Goal: Task Accomplishment & Management: Manage account settings

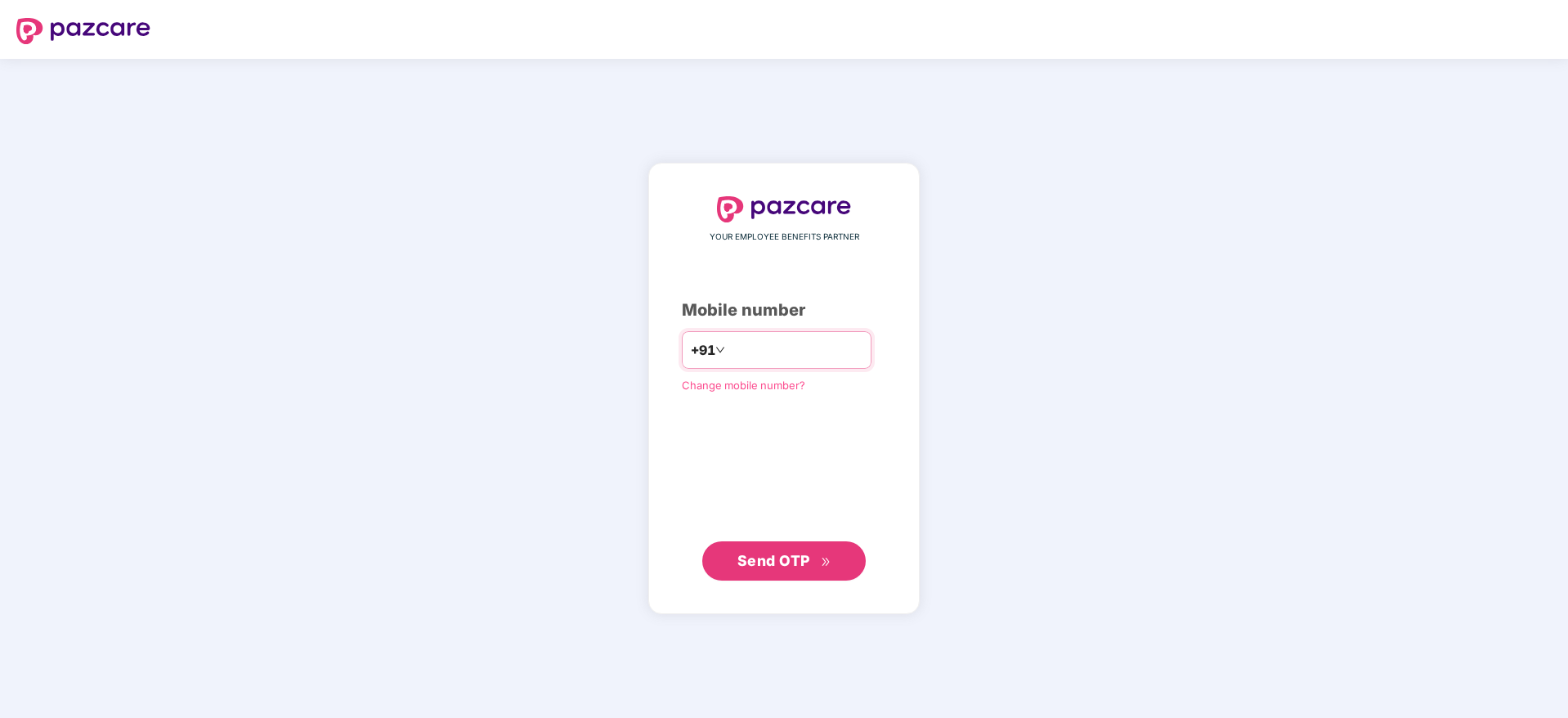
type input "*"
type input "**********"
click at [790, 558] on span "Send OTP" at bounding box center [774, 560] width 73 height 17
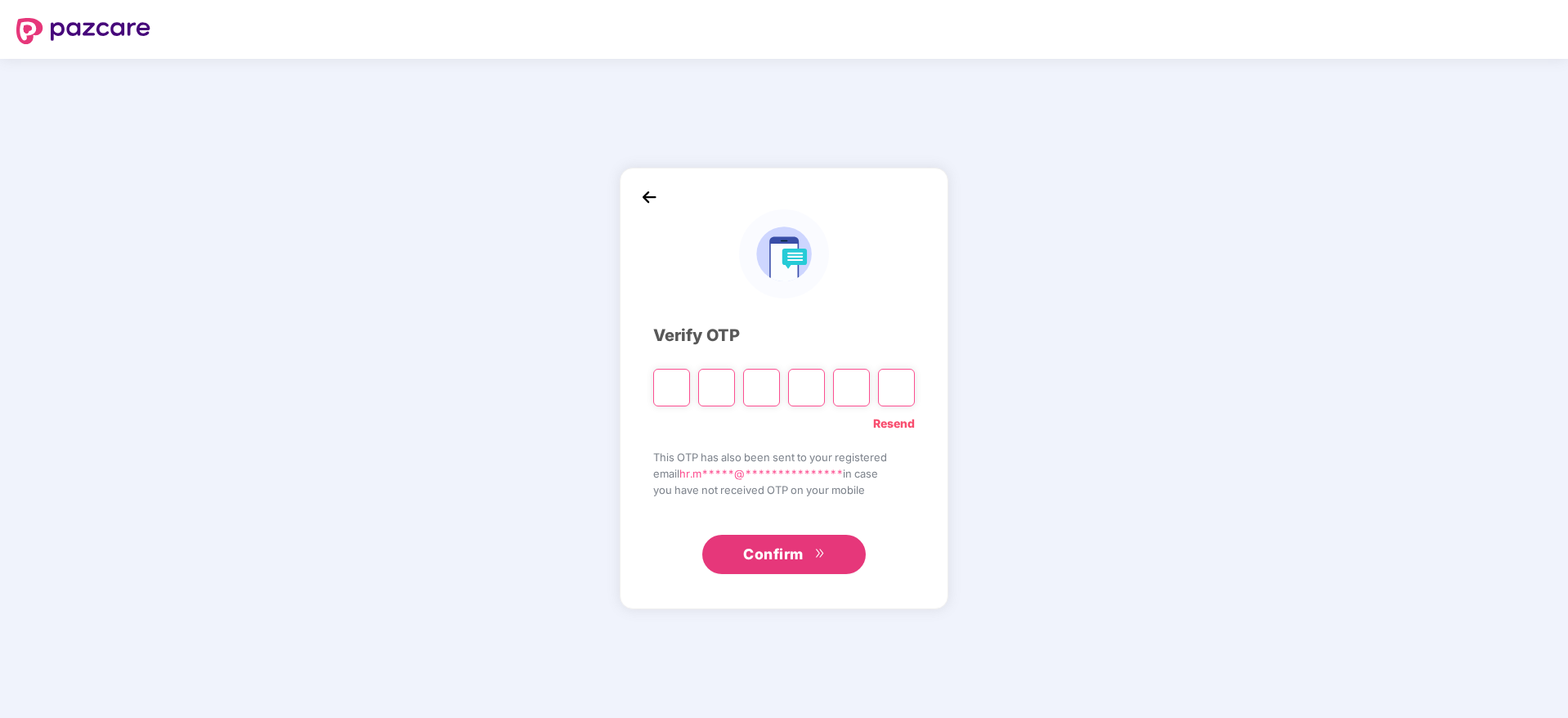
type input "*"
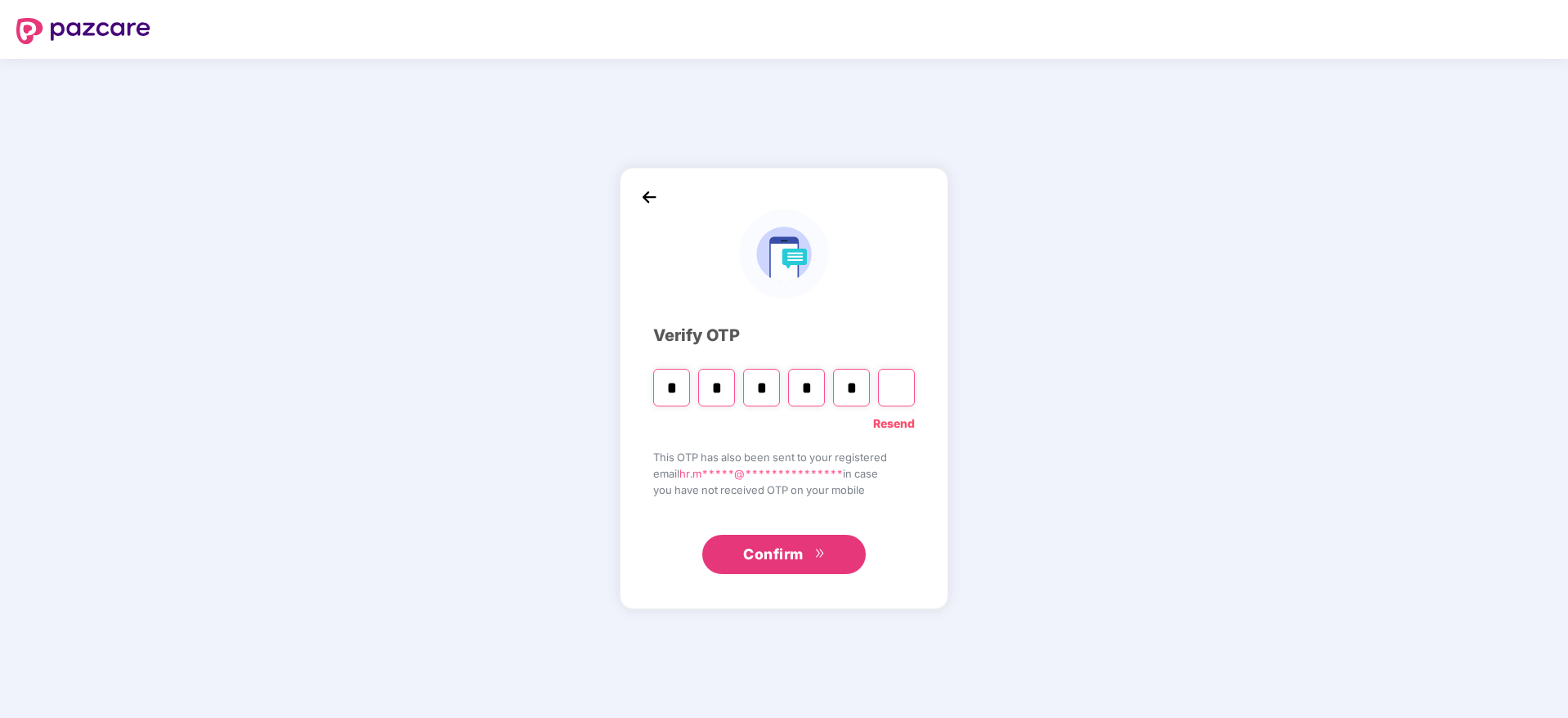
type input "*"
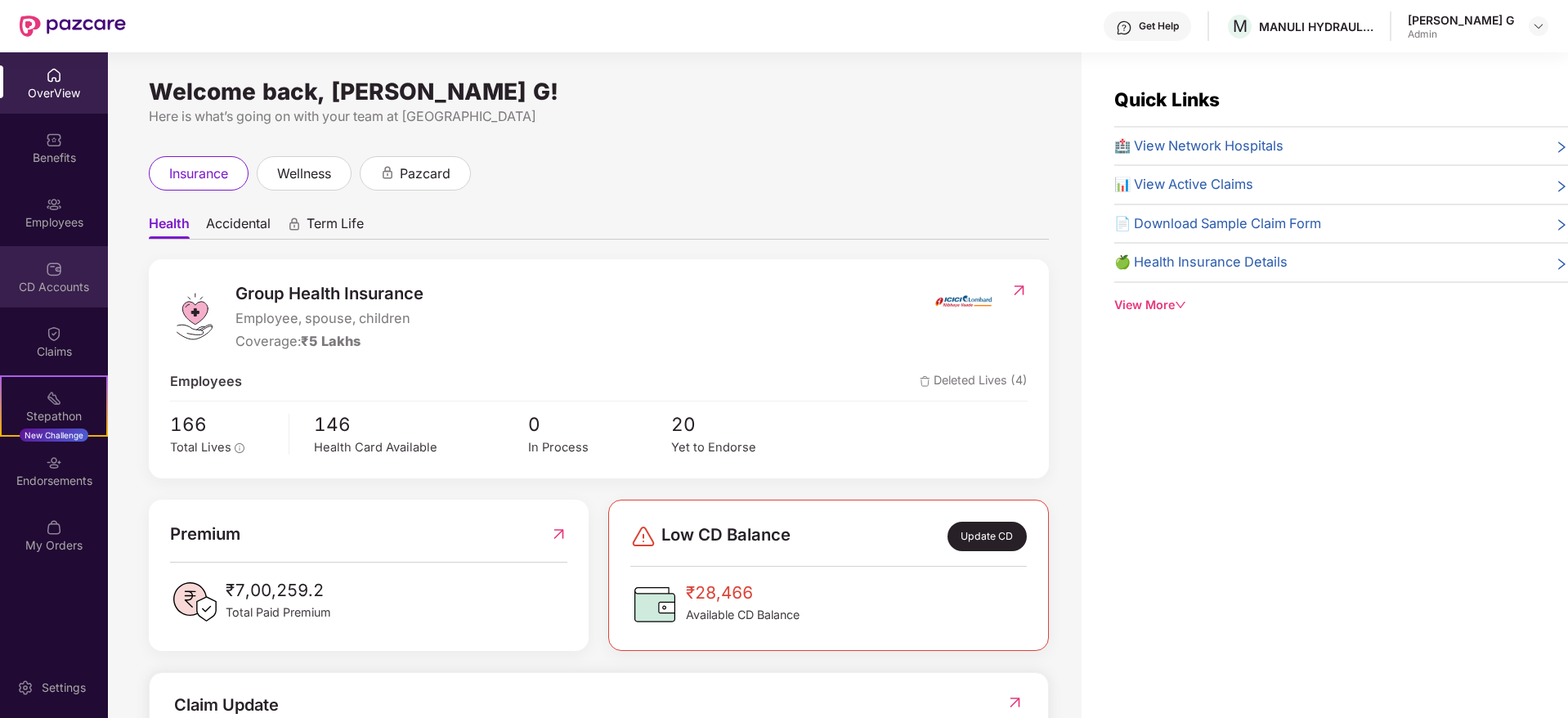
click at [49, 290] on div "CD Accounts" at bounding box center [54, 287] width 108 height 17
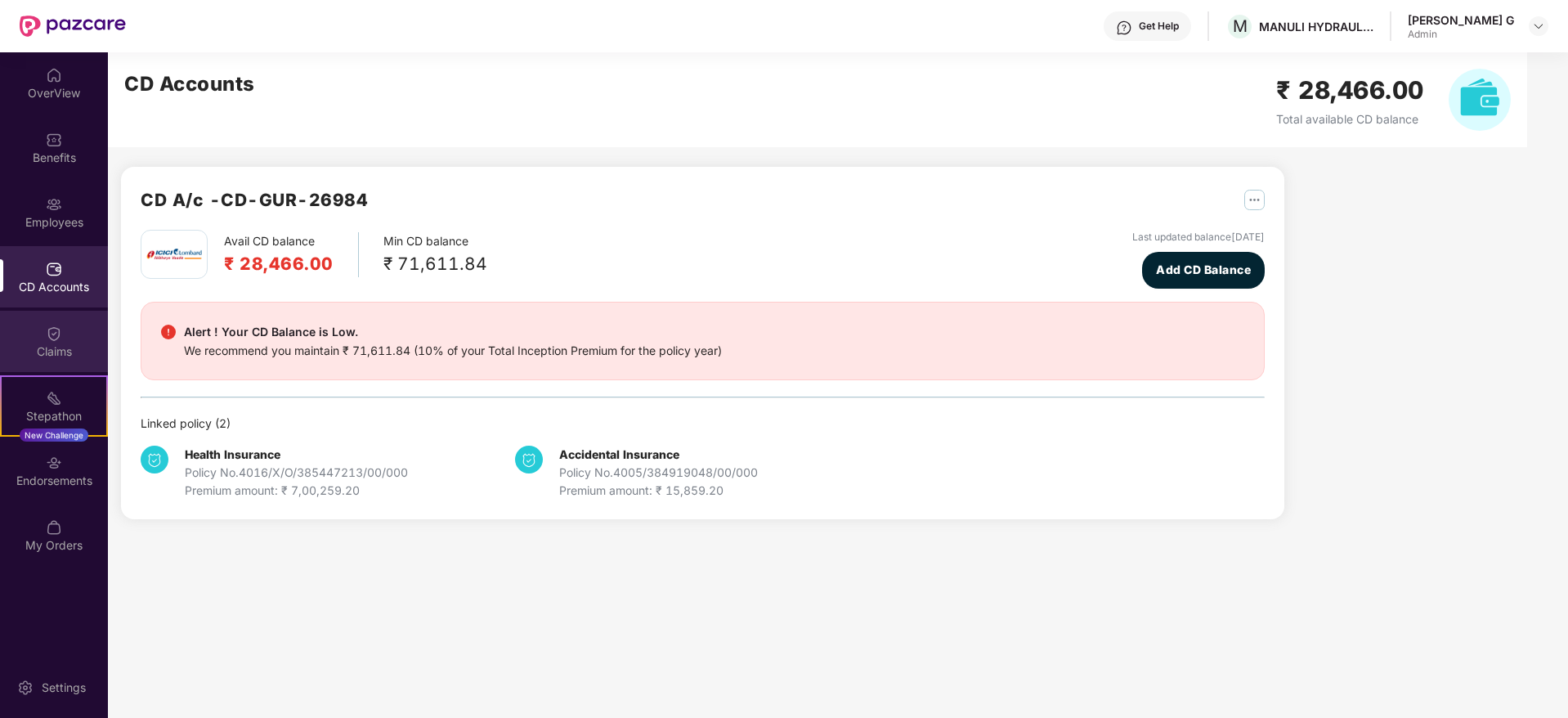
click at [39, 327] on div "Claims" at bounding box center [54, 341] width 108 height 61
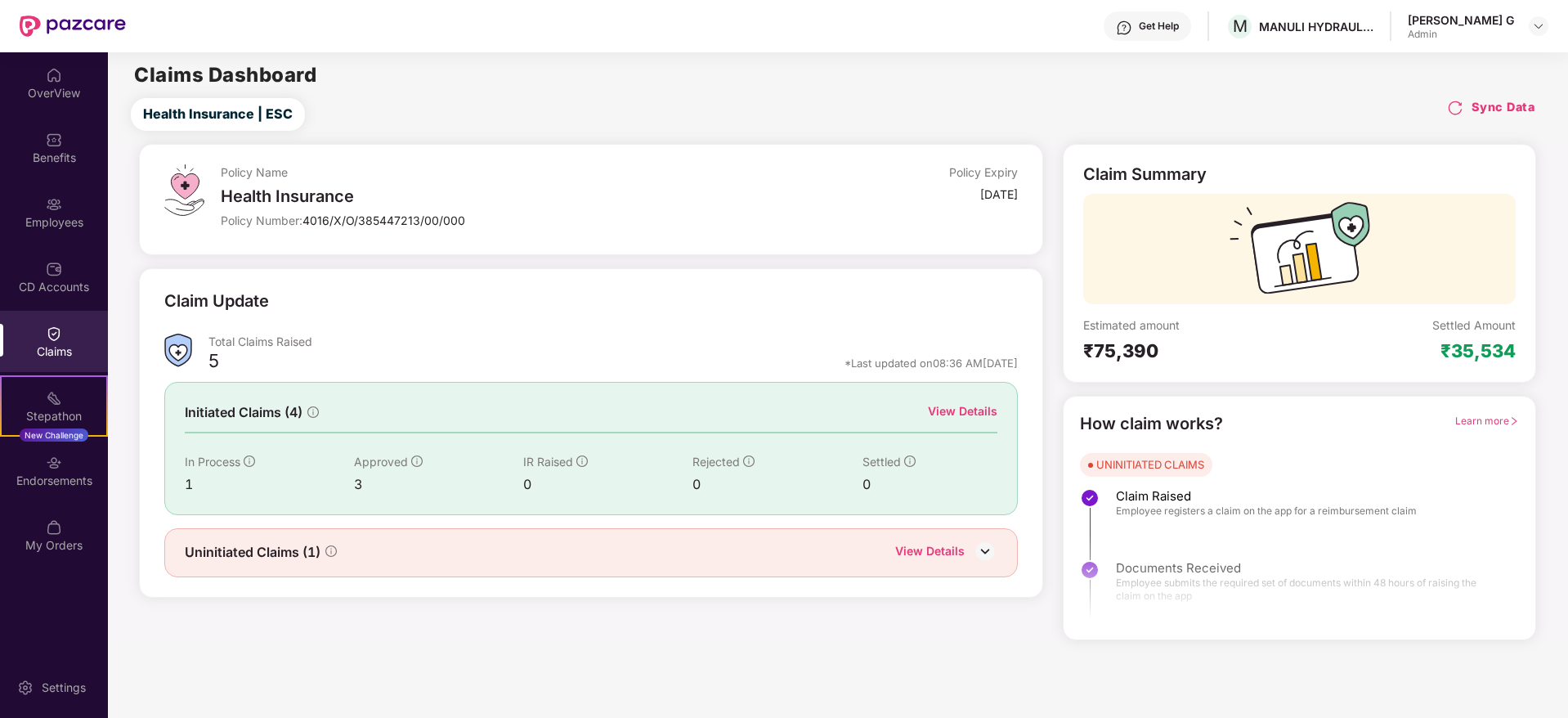
click at [46, 227] on div "Employees" at bounding box center [54, 222] width 108 height 17
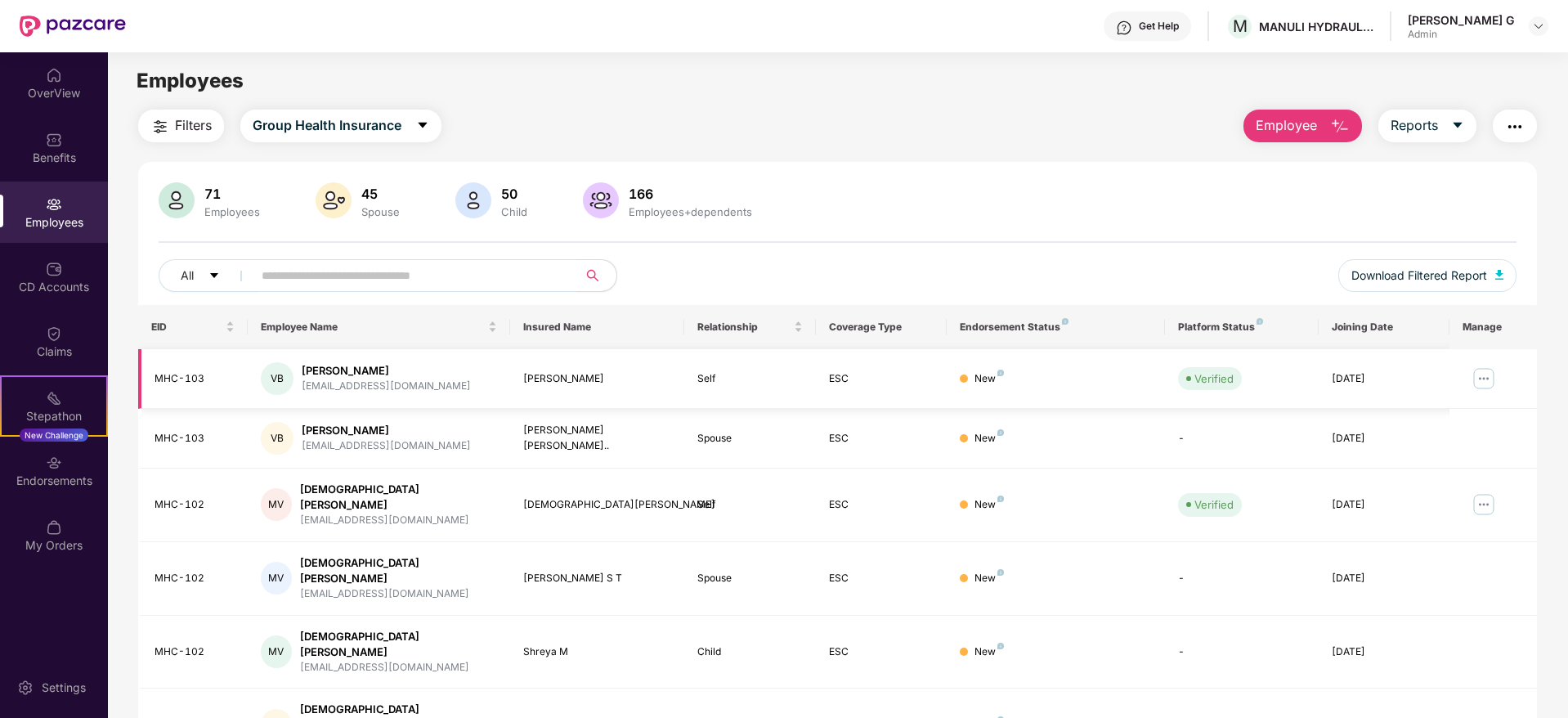
click at [1479, 379] on img at bounding box center [1484, 379] width 27 height 27
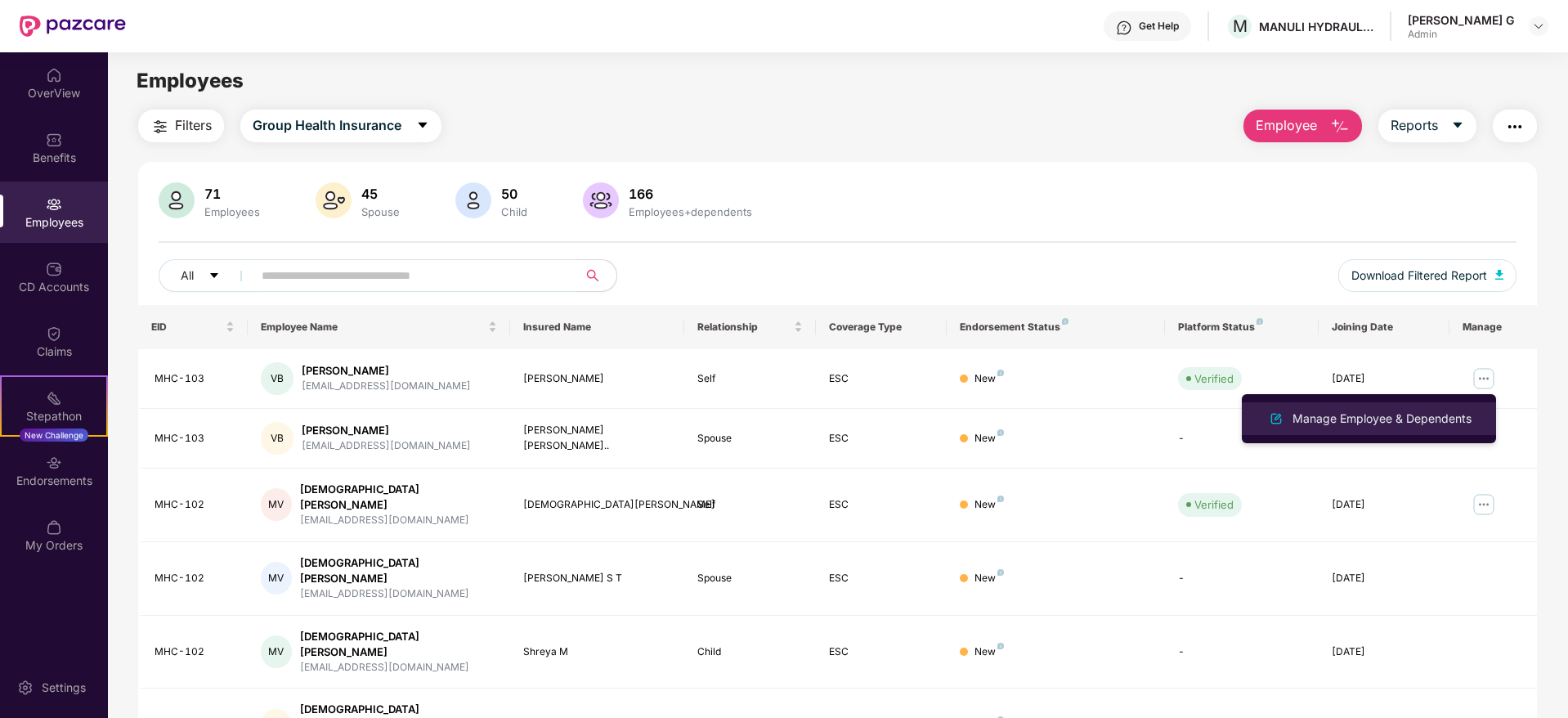
click at [1405, 425] on div "Manage Employee & Dependents" at bounding box center [1382, 419] width 186 height 18
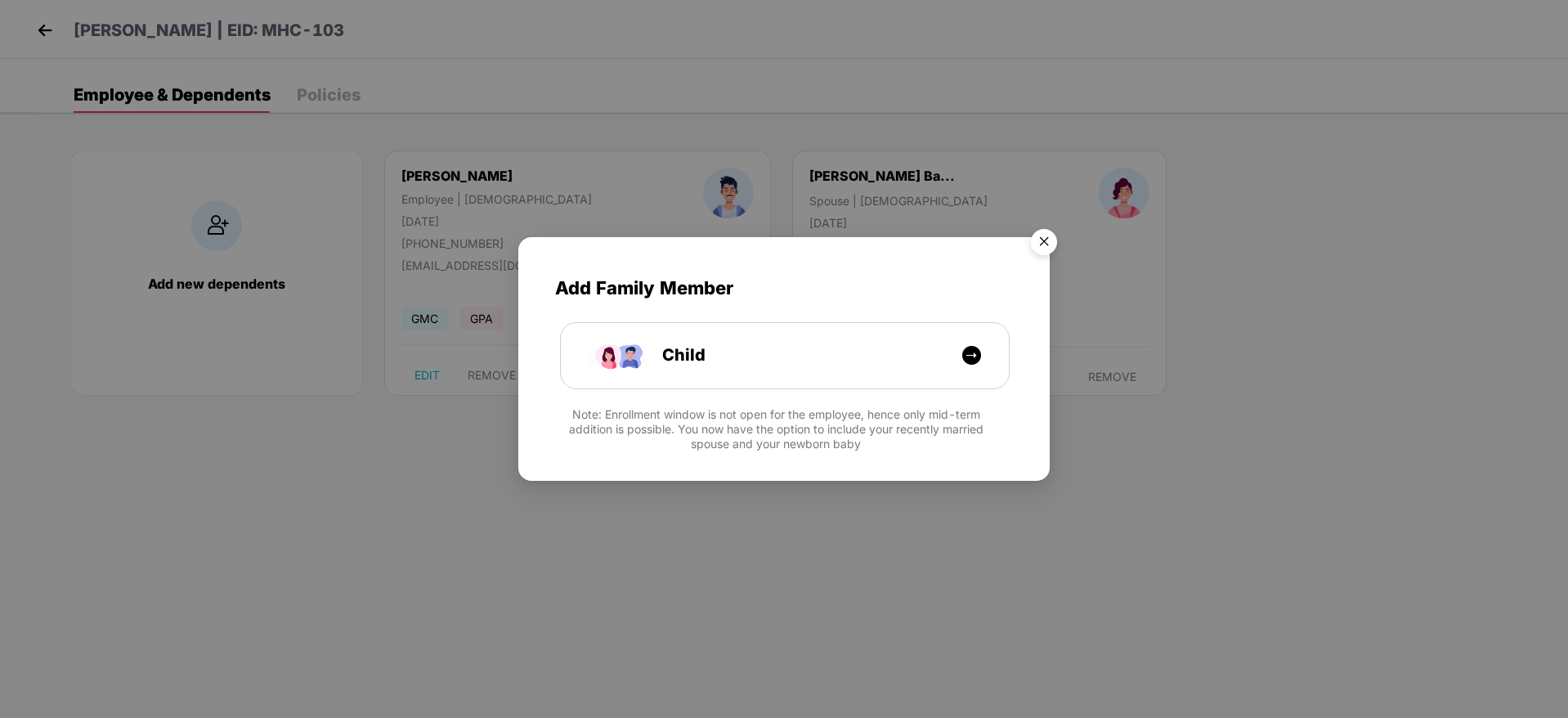
click at [1047, 244] on img "Close" at bounding box center [1043, 244] width 46 height 46
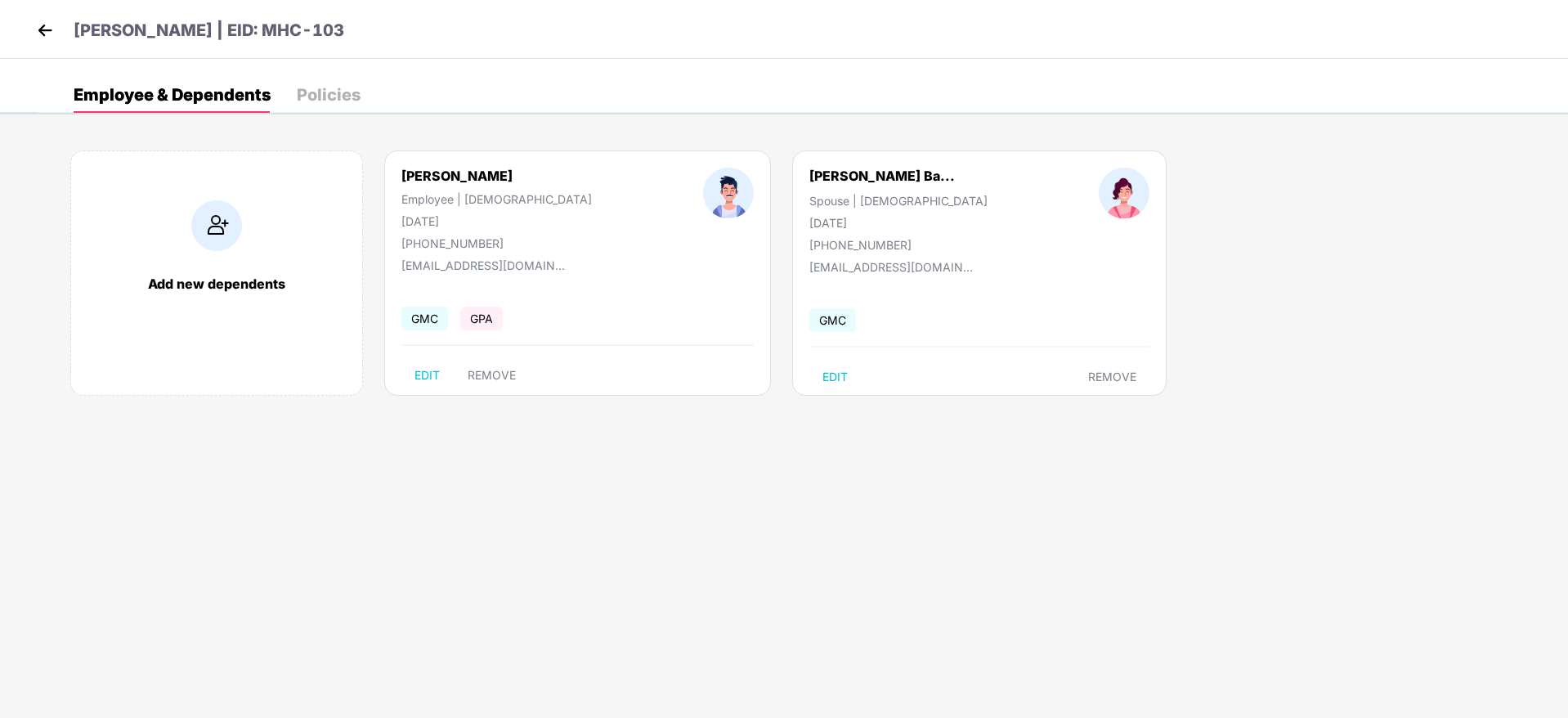
click at [44, 22] on img at bounding box center [45, 31] width 25 height 25
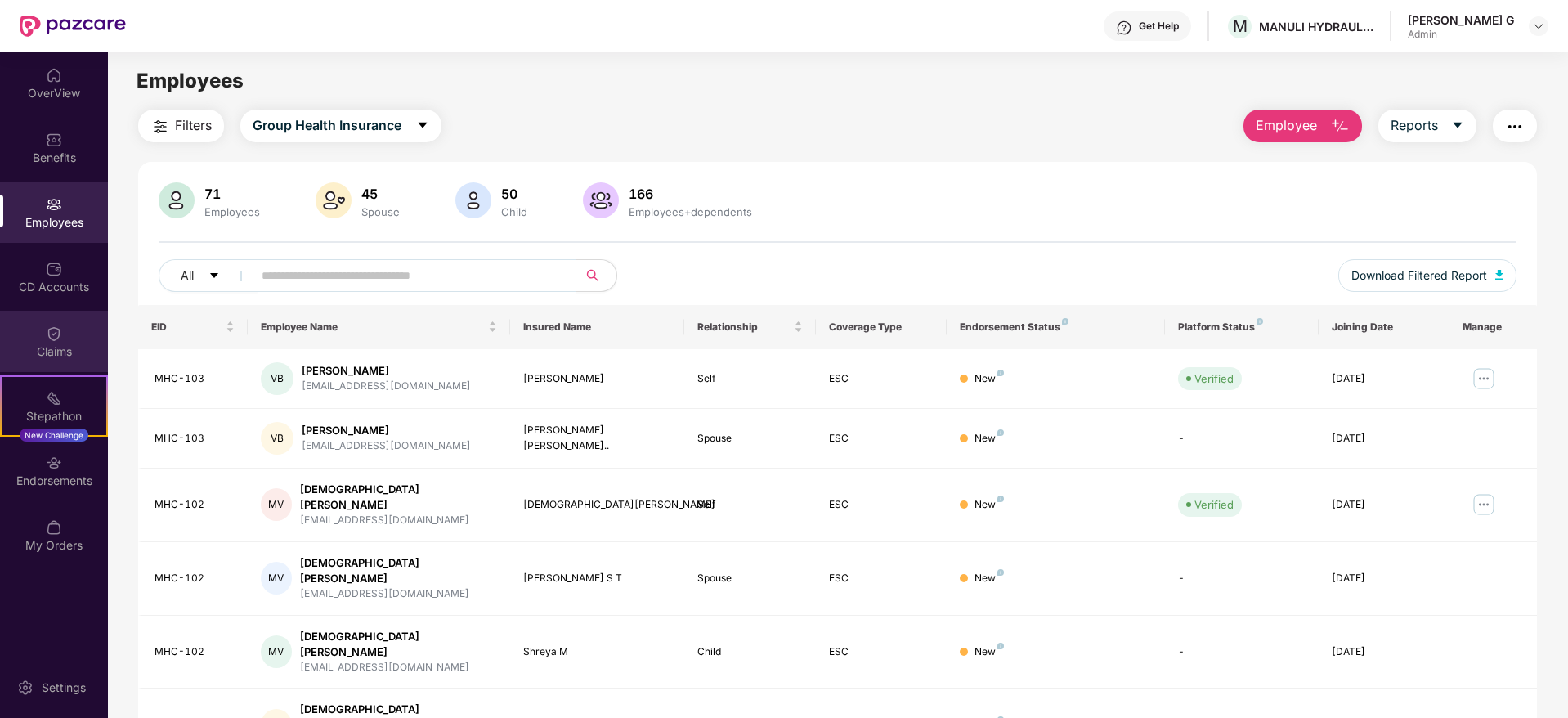
click at [65, 339] on div "Claims" at bounding box center [54, 341] width 108 height 61
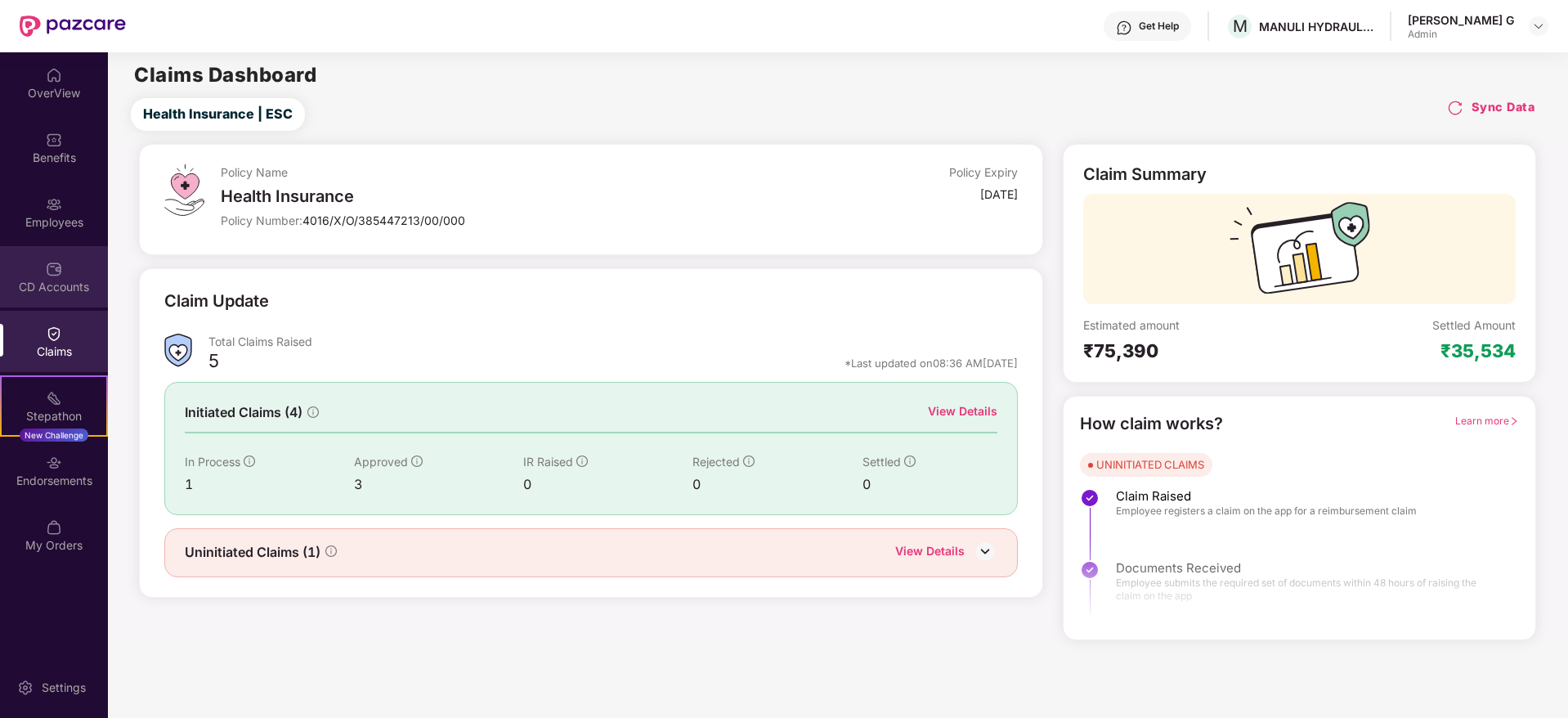
click at [63, 282] on div "CD Accounts" at bounding box center [54, 287] width 108 height 17
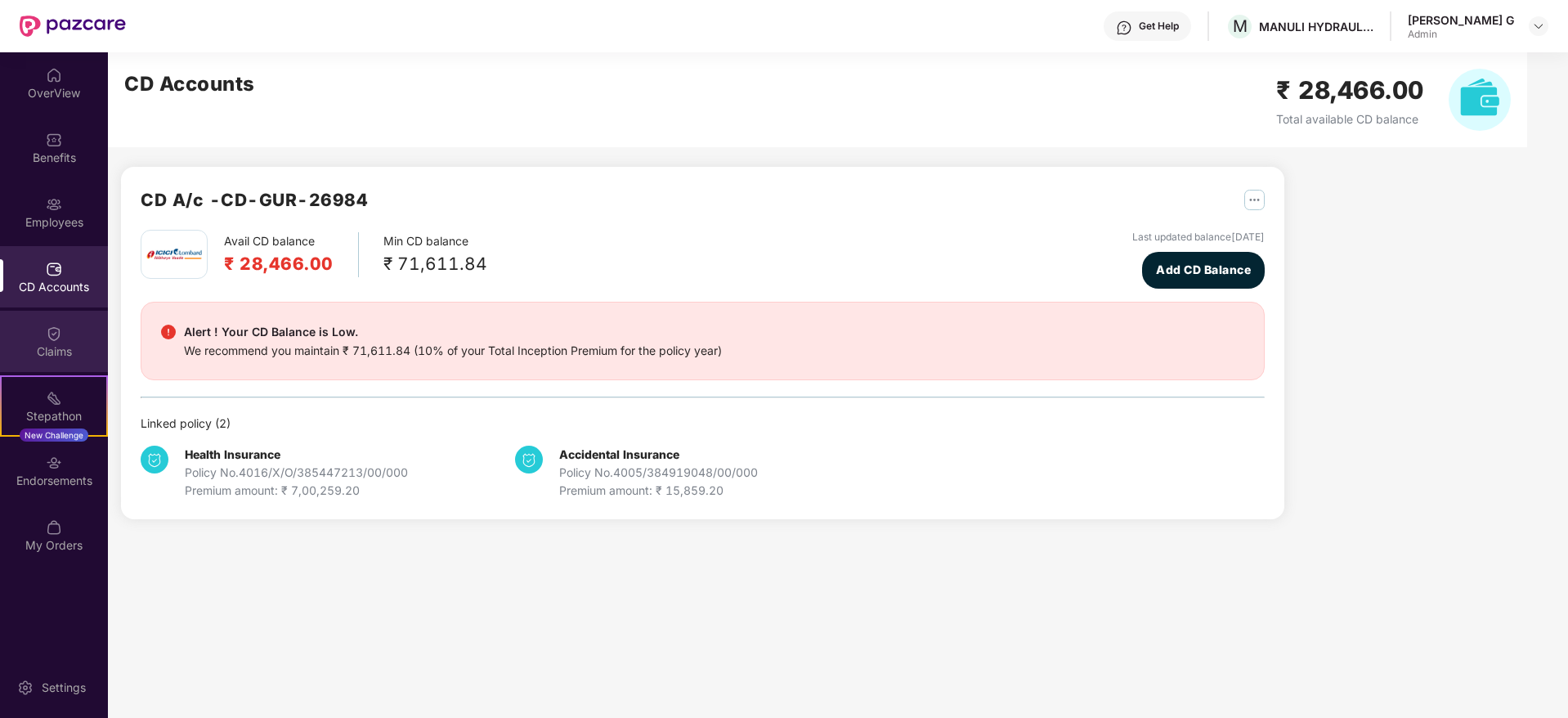
click at [46, 348] on div "Claims" at bounding box center [54, 352] width 108 height 17
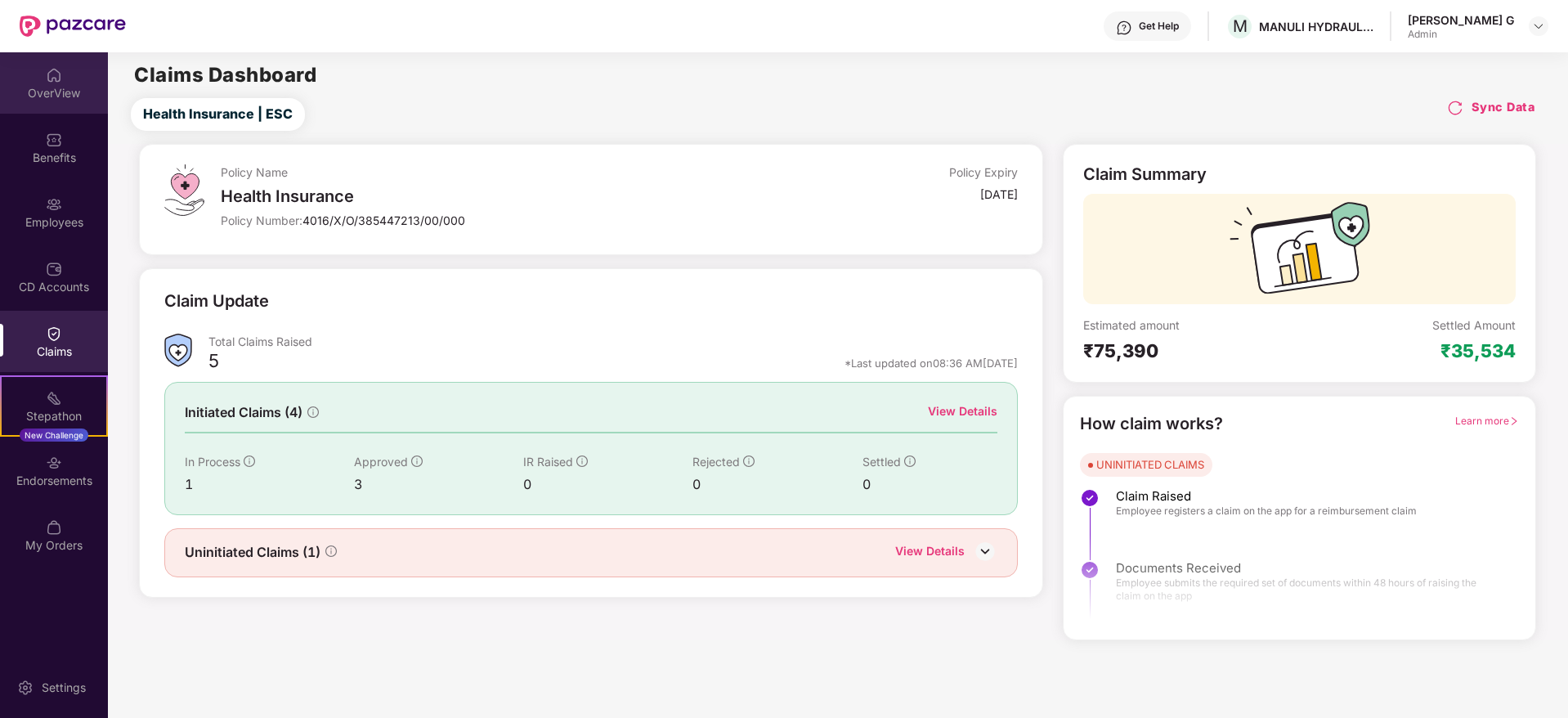
click at [63, 86] on div "OverView" at bounding box center [54, 93] width 108 height 17
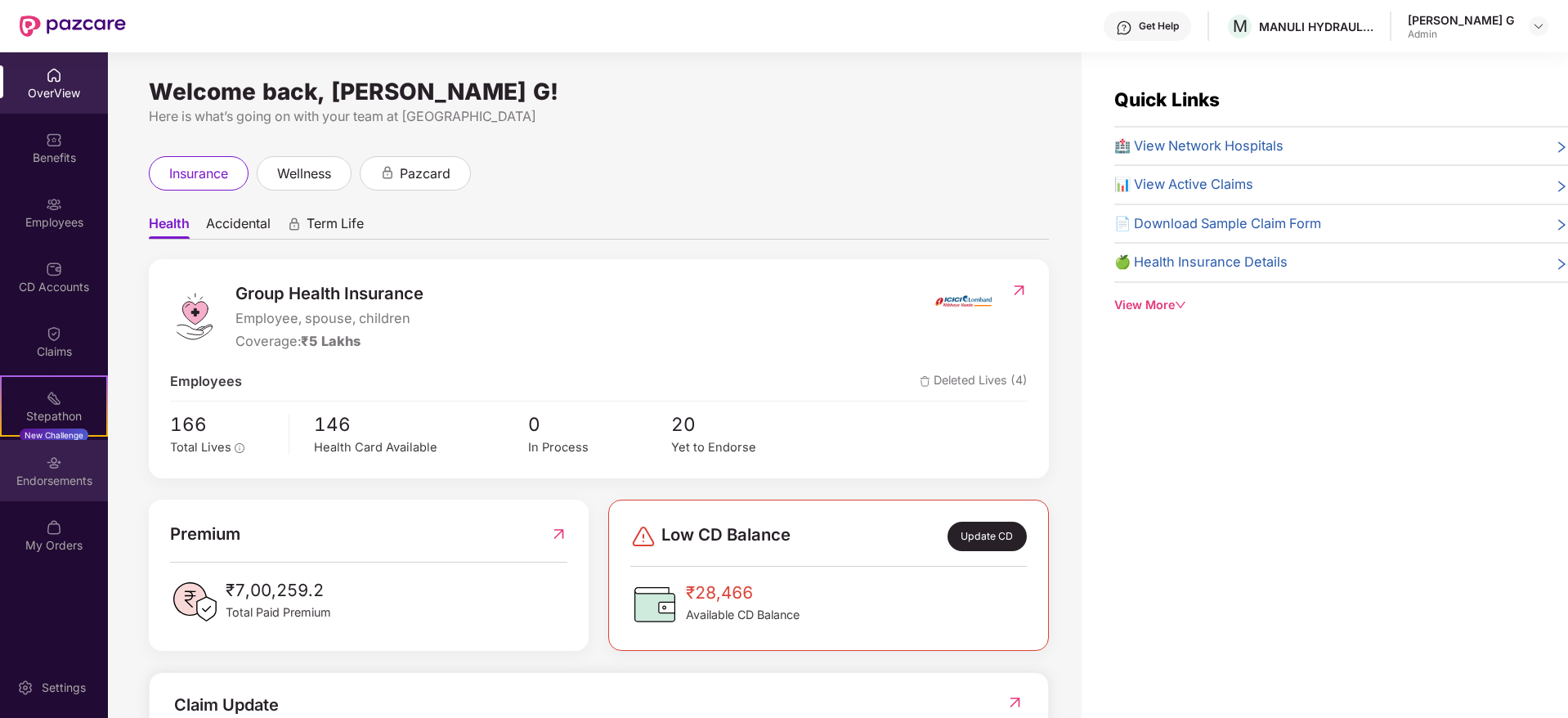
click at [41, 472] on div "Endorsements" at bounding box center [54, 481] width 108 height 17
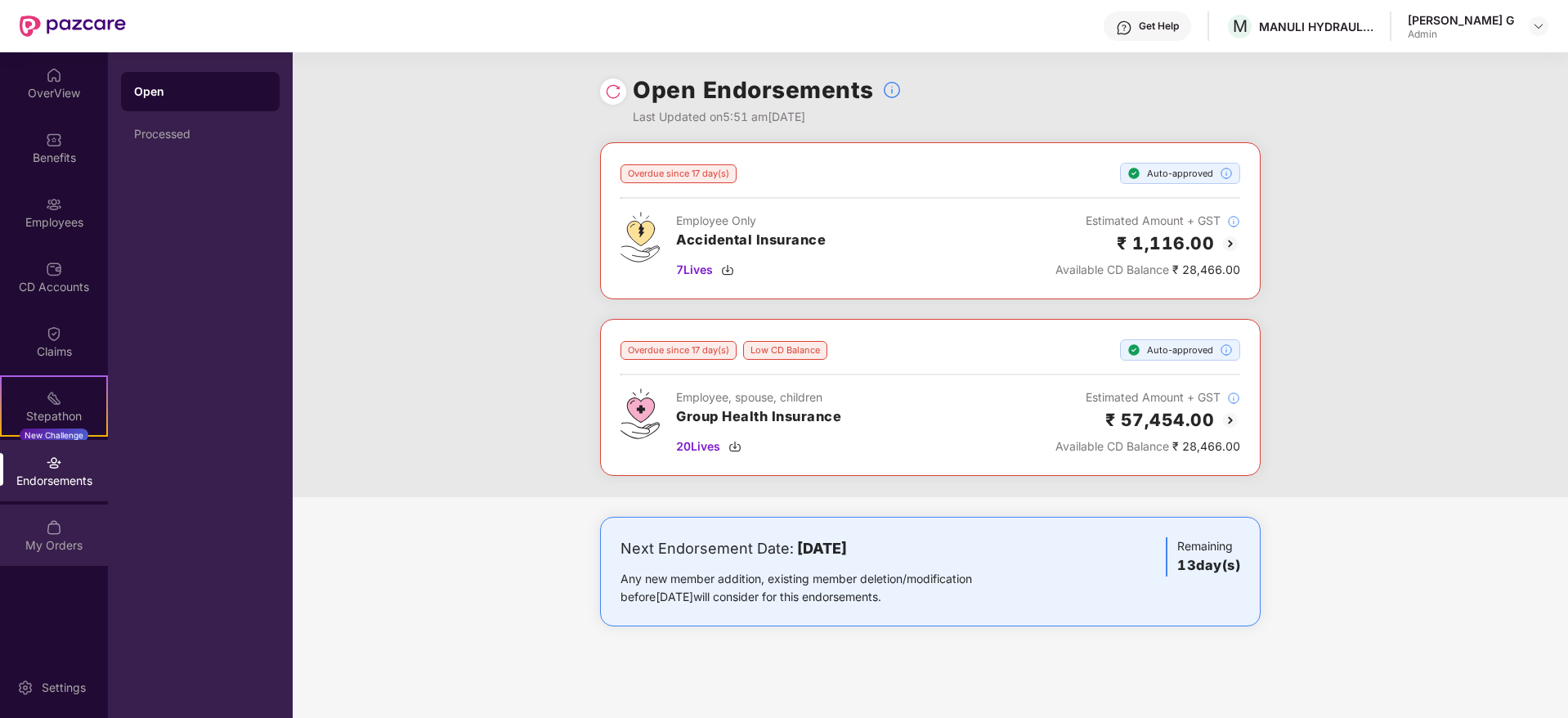
click at [51, 534] on img at bounding box center [54, 528] width 17 height 17
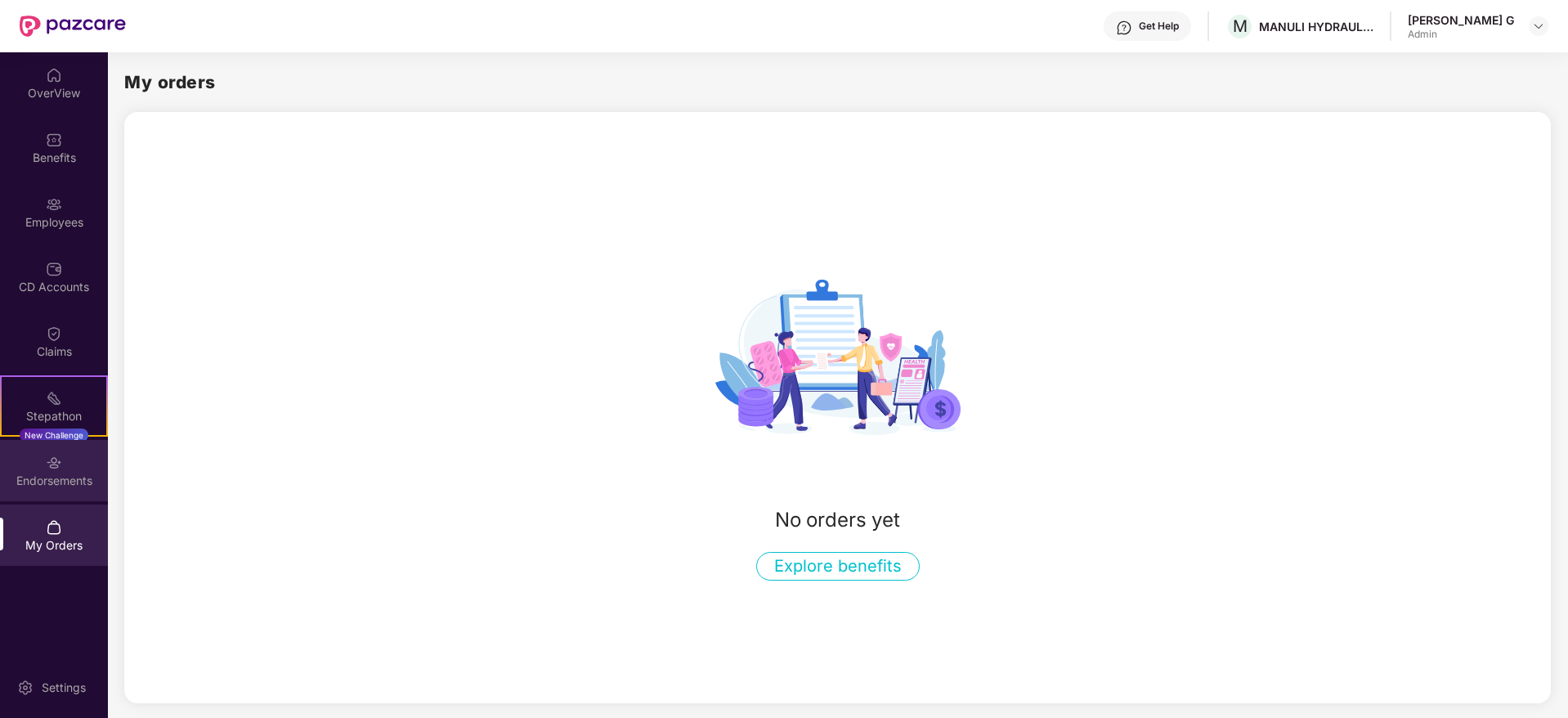
click at [39, 478] on div "Endorsements" at bounding box center [54, 481] width 108 height 17
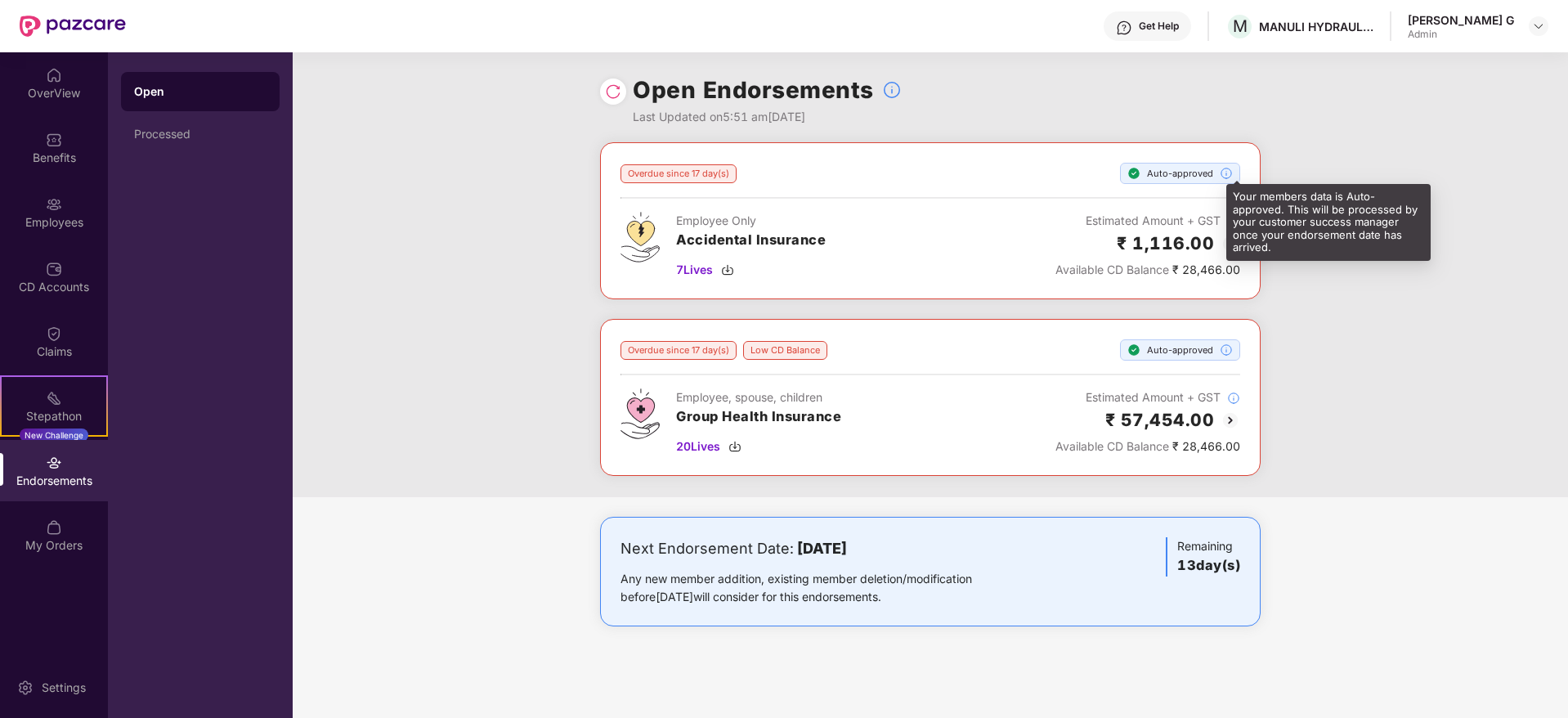
click at [1233, 179] on img at bounding box center [1227, 173] width 13 height 13
click at [1229, 178] on img at bounding box center [1227, 173] width 13 height 13
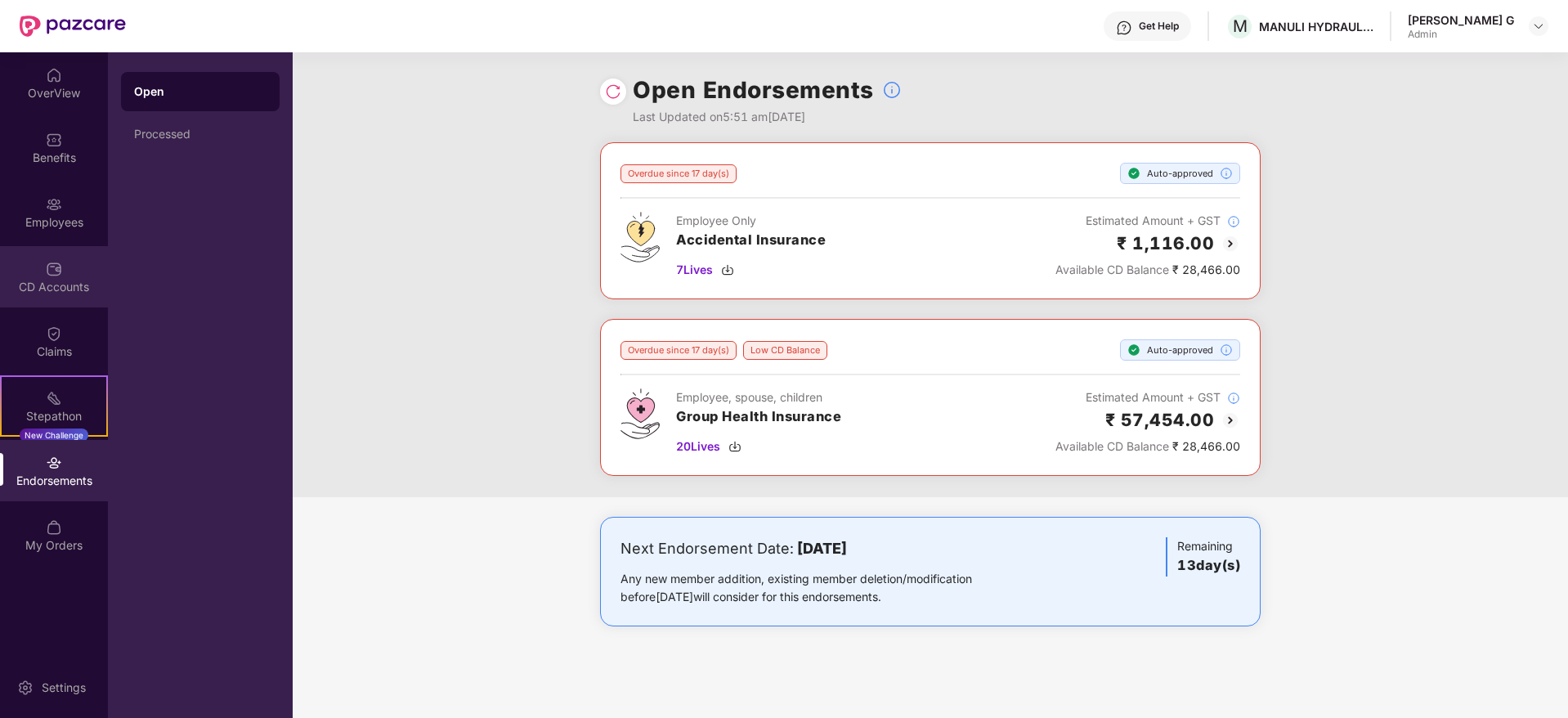
click at [50, 292] on div "CD Accounts" at bounding box center [54, 287] width 108 height 17
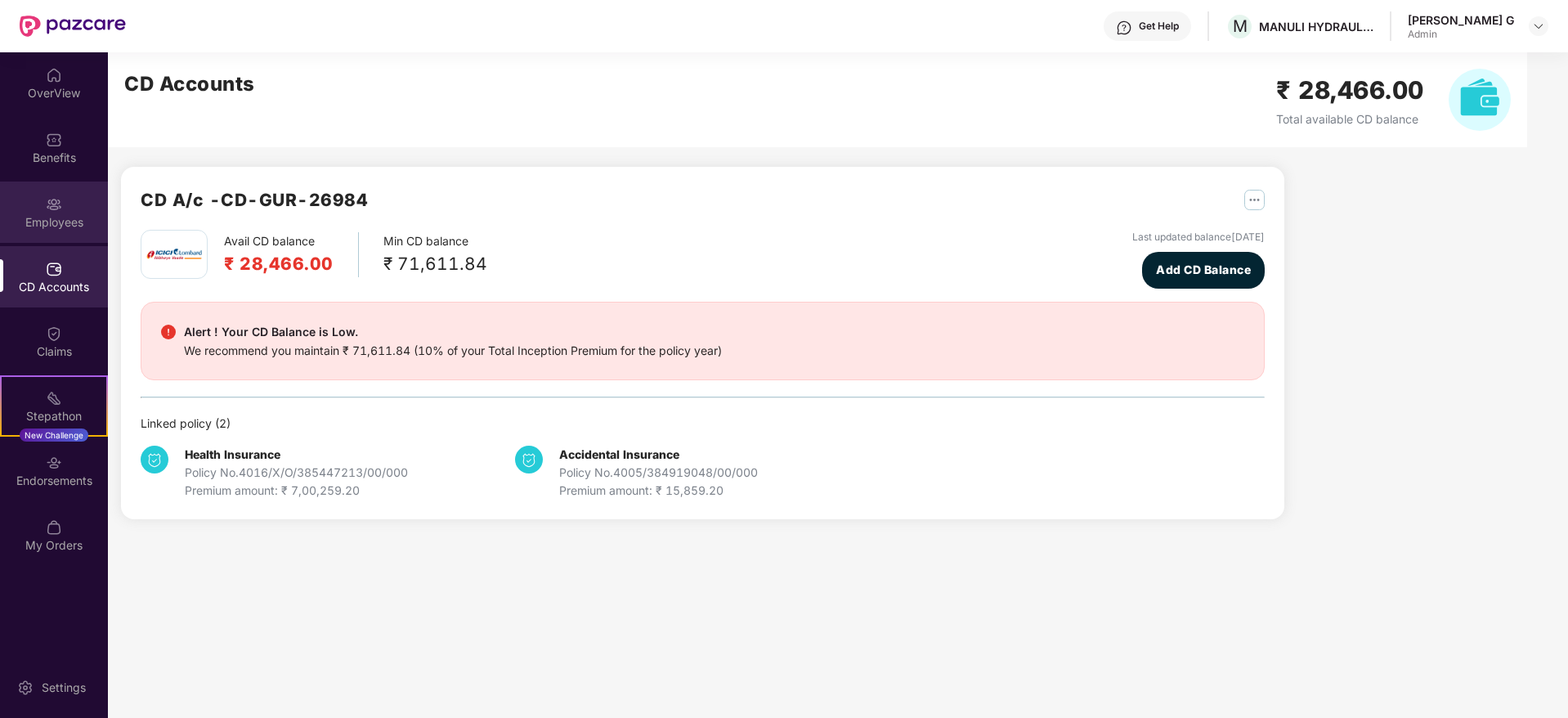
click at [41, 226] on div "Employees" at bounding box center [54, 222] width 108 height 17
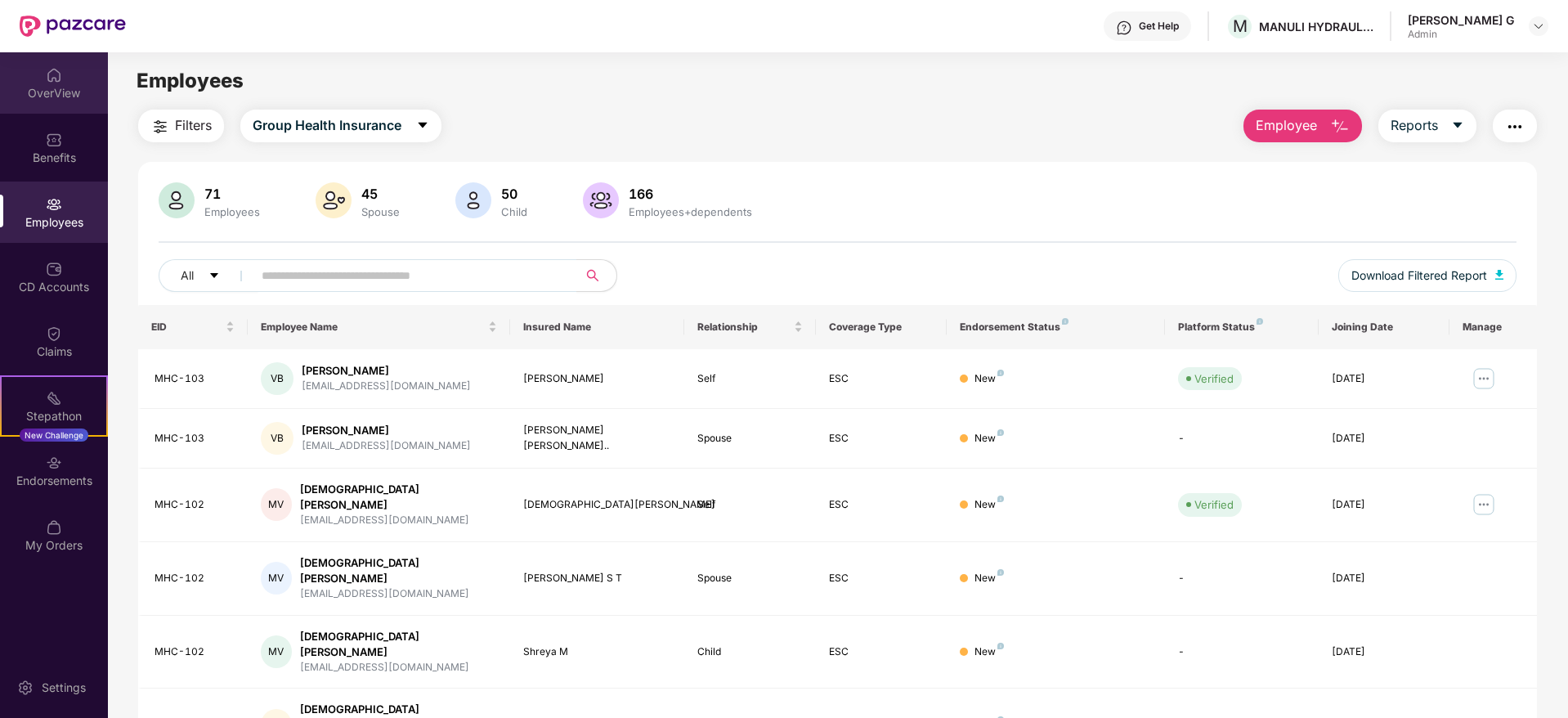
click at [61, 94] on div "OverView" at bounding box center [54, 93] width 108 height 17
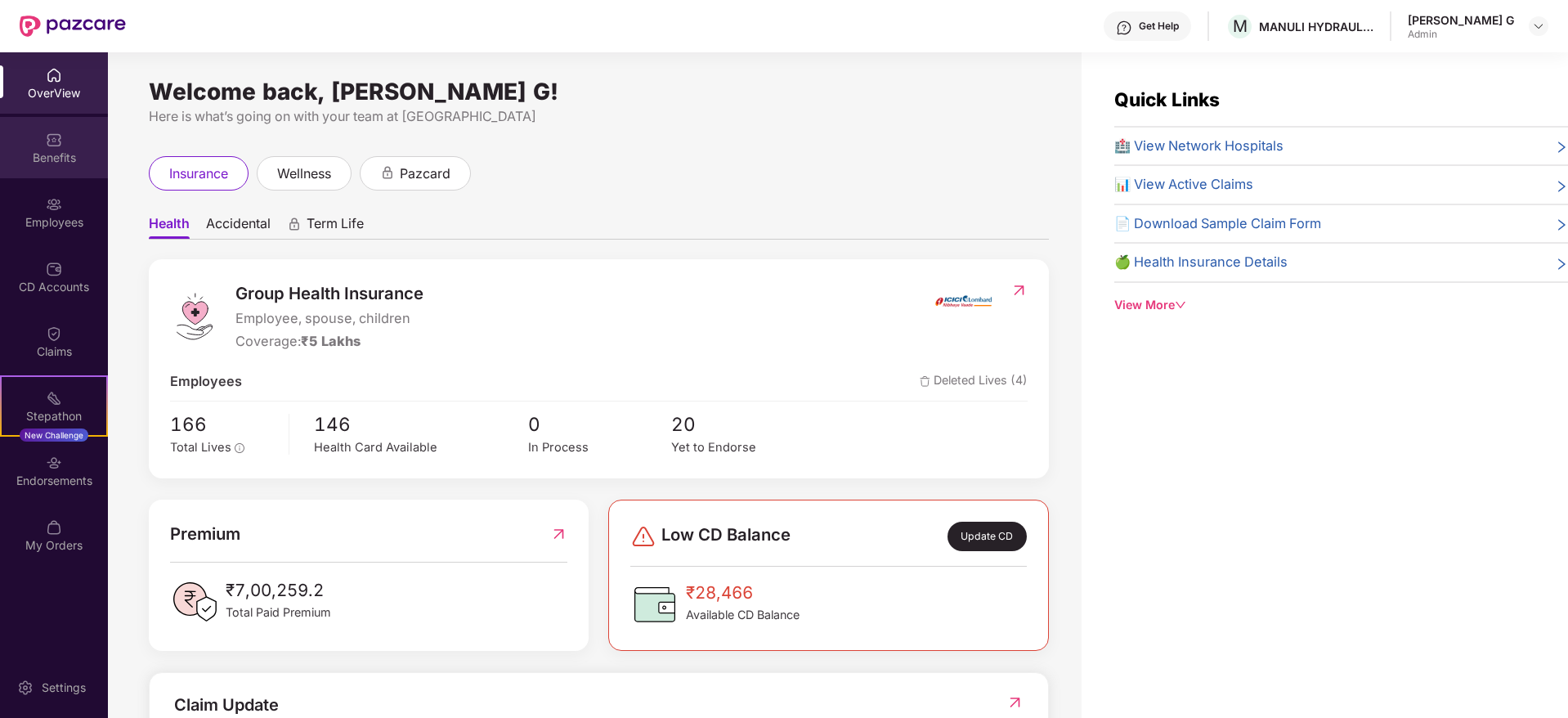
click at [46, 163] on div "Benefits" at bounding box center [54, 158] width 108 height 17
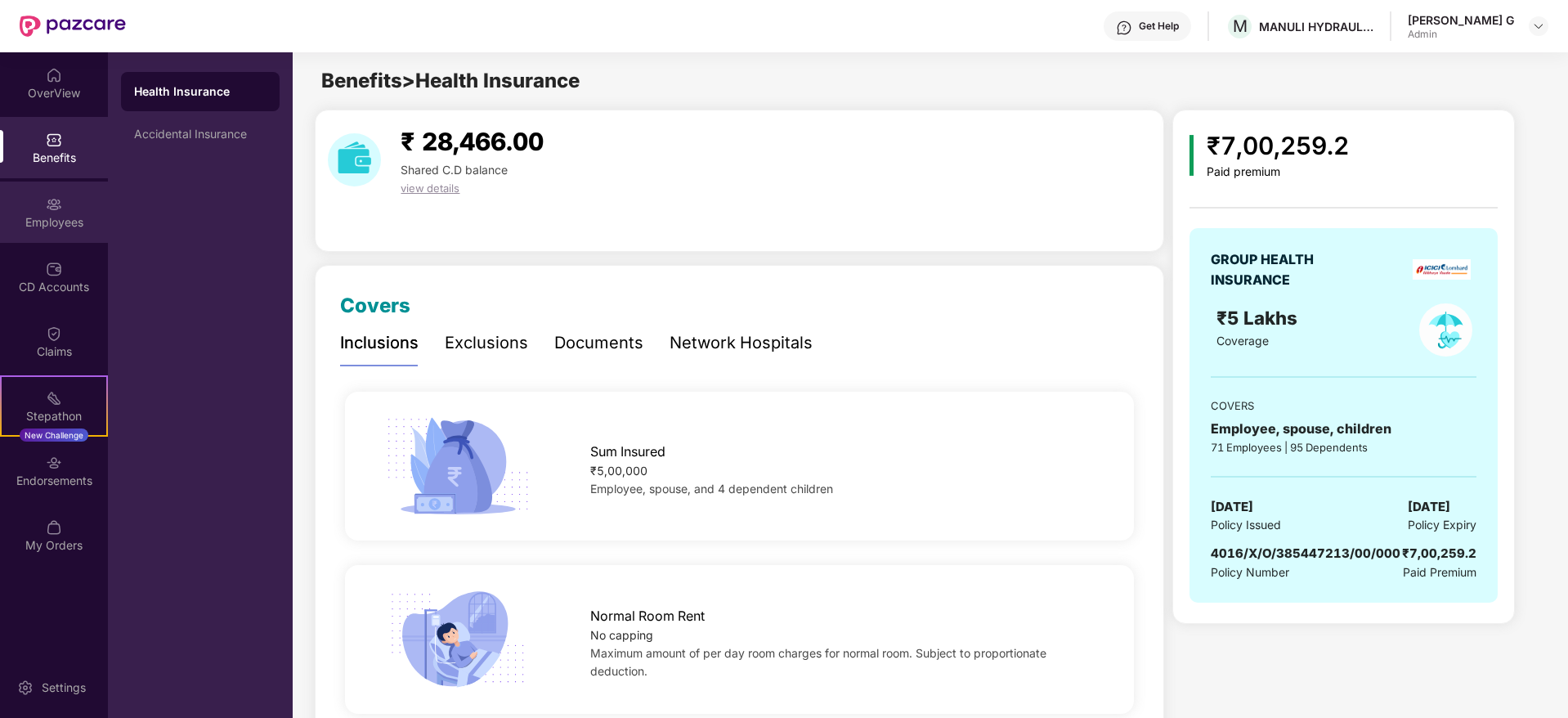
click at [53, 239] on div "Employees" at bounding box center [54, 212] width 108 height 61
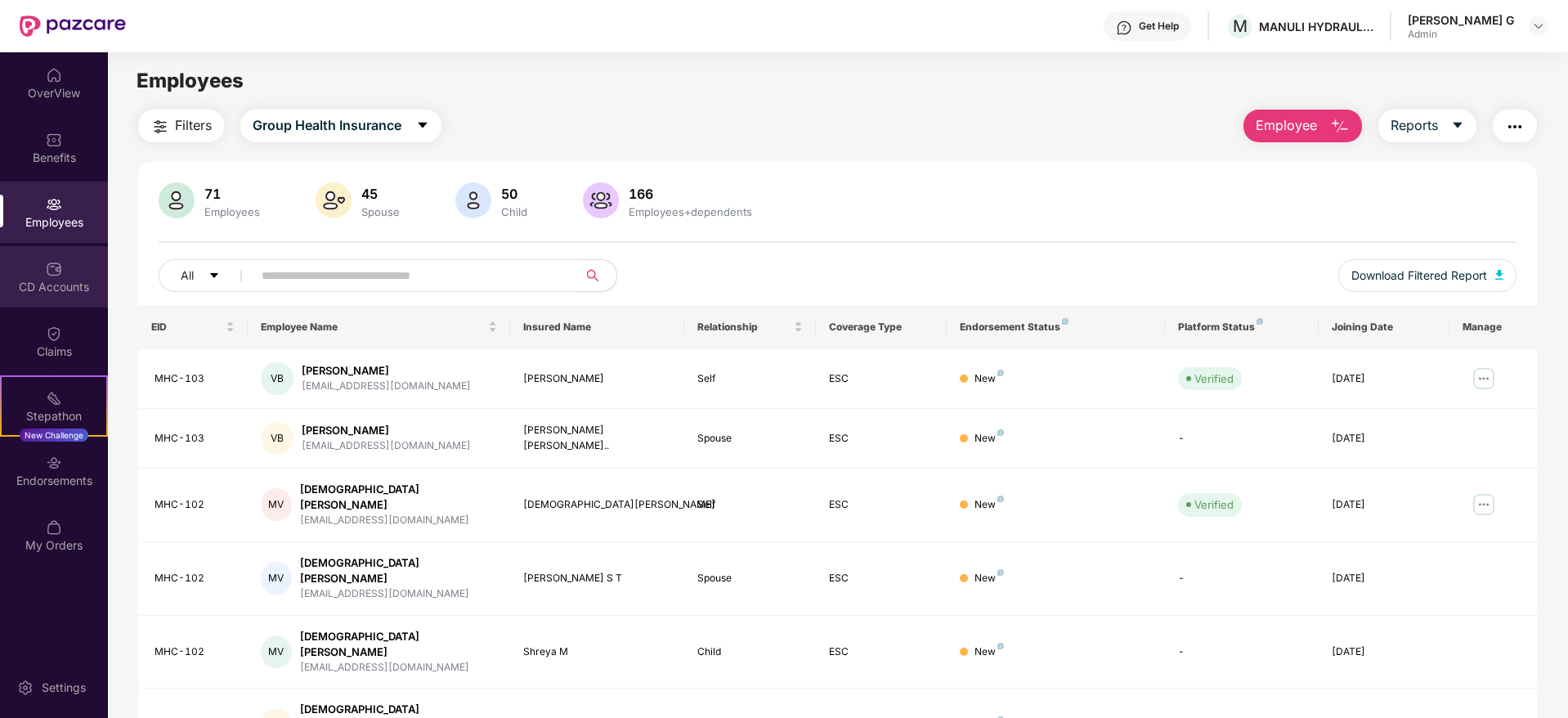
click at [51, 267] on img at bounding box center [54, 269] width 17 height 17
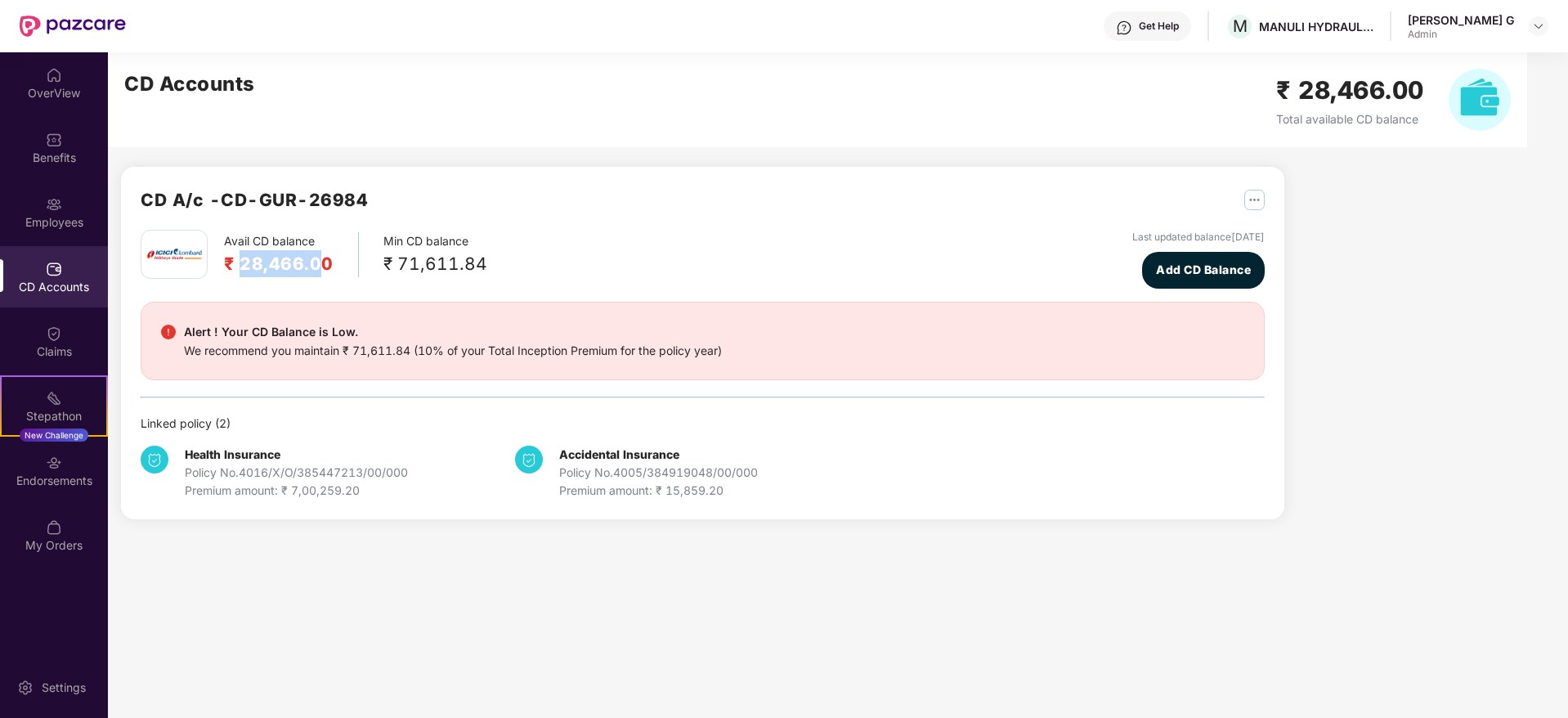
drag, startPoint x: 243, startPoint y: 266, endPoint x: 324, endPoint y: 271, distance: 81.2
click at [324, 271] on h2 "₹ 28,466.00" at bounding box center [279, 263] width 110 height 27
click at [326, 291] on div "Avail CD balance ₹ 28,466.00 Min CD balance ₹ 71,611.84 Last updated balance [D…" at bounding box center [702, 364] width 1124 height 270
click at [32, 473] on div "Endorsements" at bounding box center [54, 481] width 108 height 17
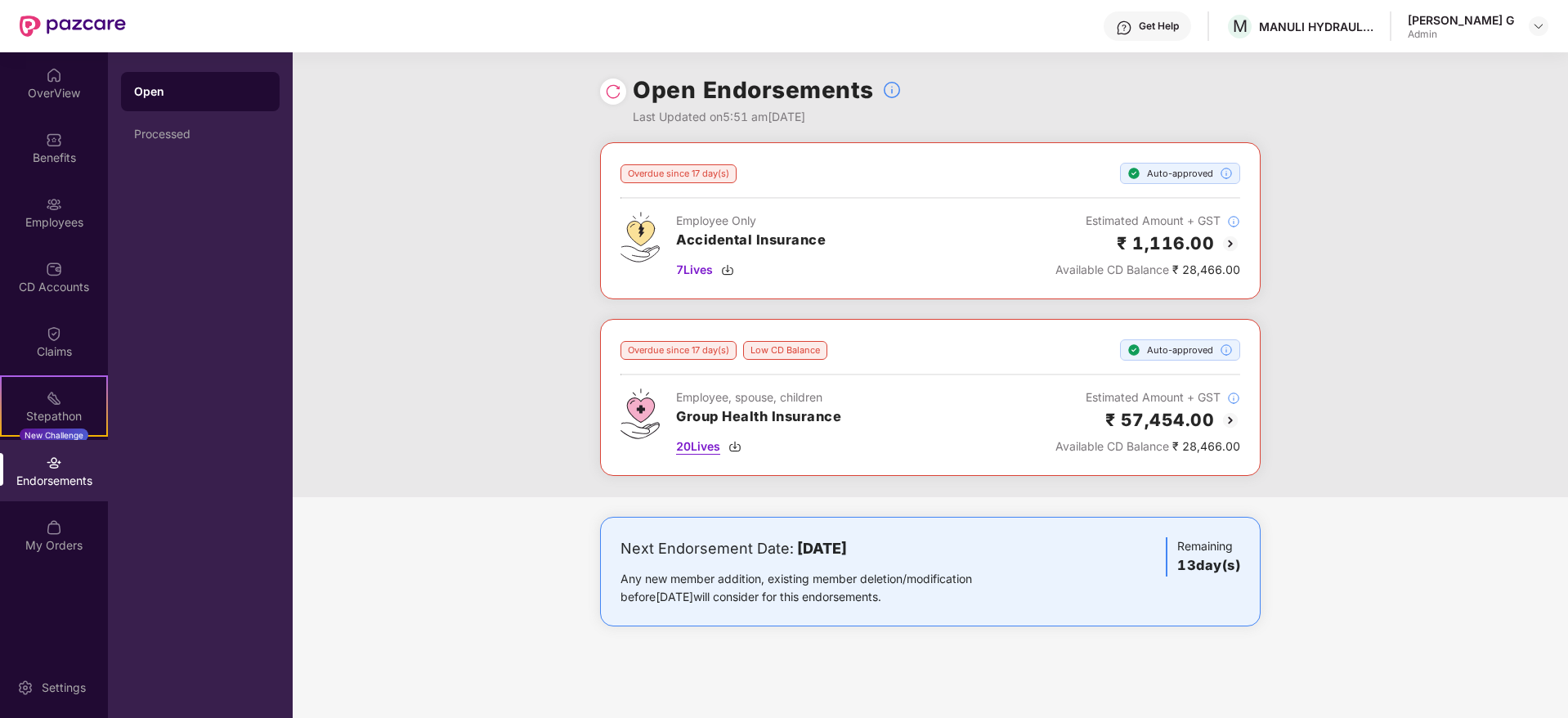
click at [737, 442] on img at bounding box center [735, 447] width 13 height 13
click at [695, 271] on span "7 Lives" at bounding box center [695, 270] width 37 height 18
click at [172, 125] on div "Processed" at bounding box center [200, 134] width 159 height 39
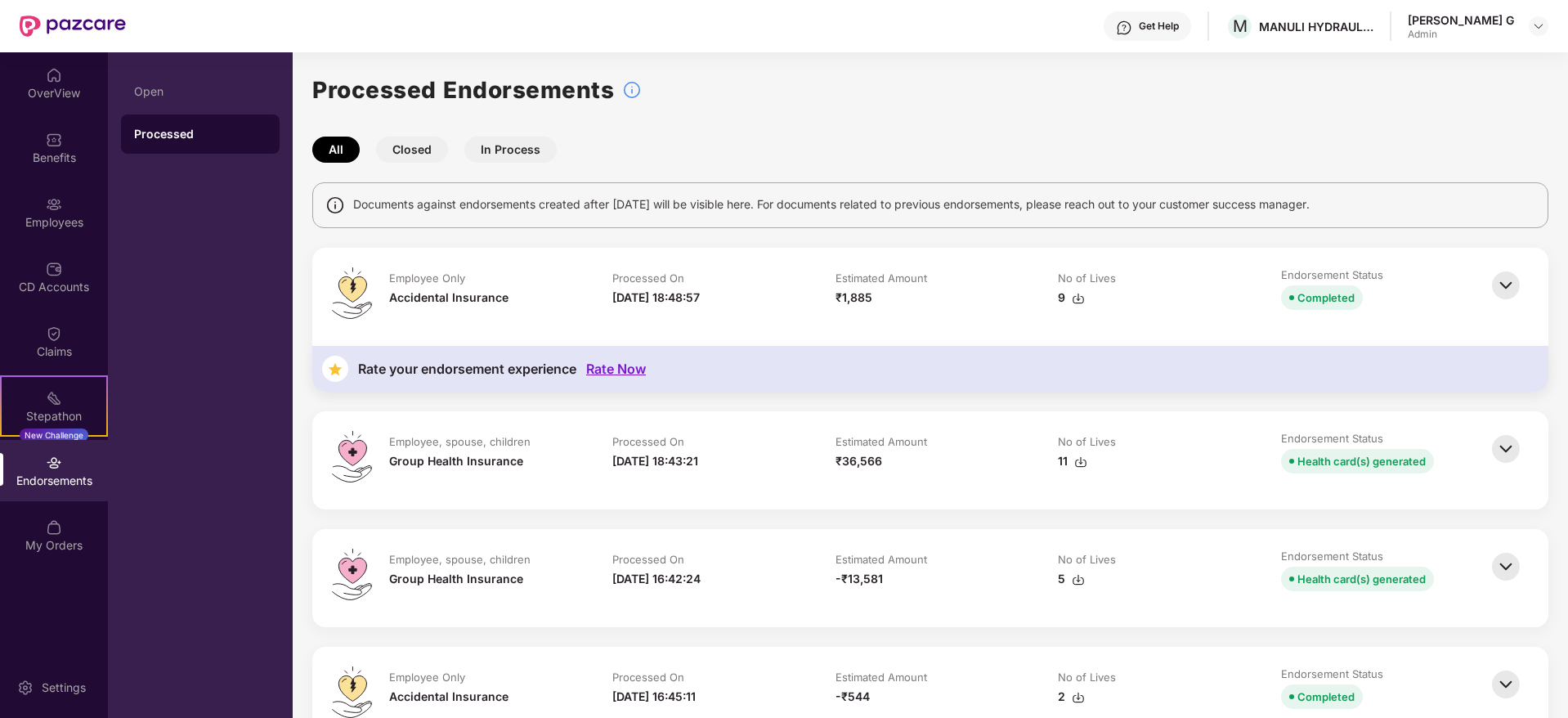
click at [1076, 300] on img at bounding box center [1078, 299] width 13 height 13
click at [73, 476] on div "Endorsements" at bounding box center [54, 481] width 108 height 17
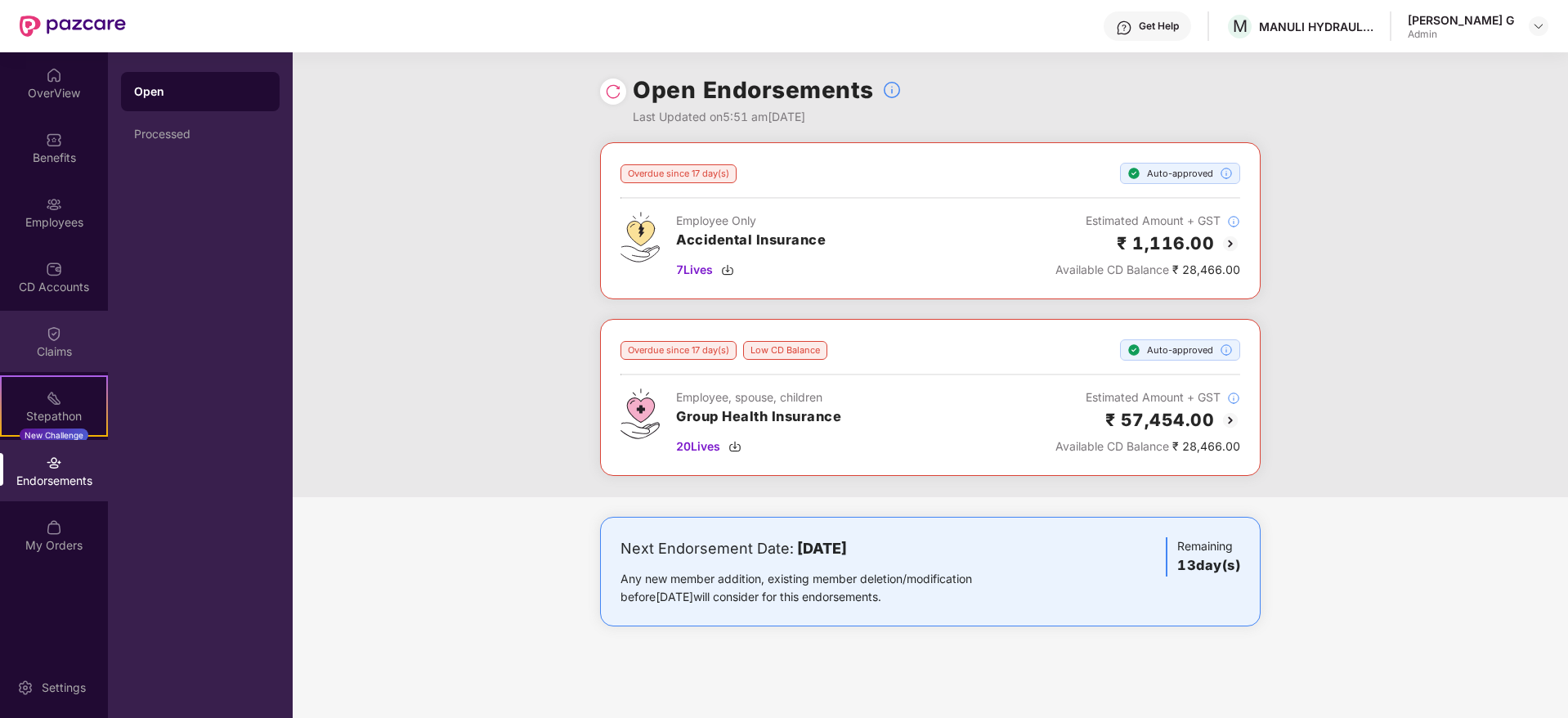
click at [51, 356] on div "Claims" at bounding box center [54, 352] width 108 height 17
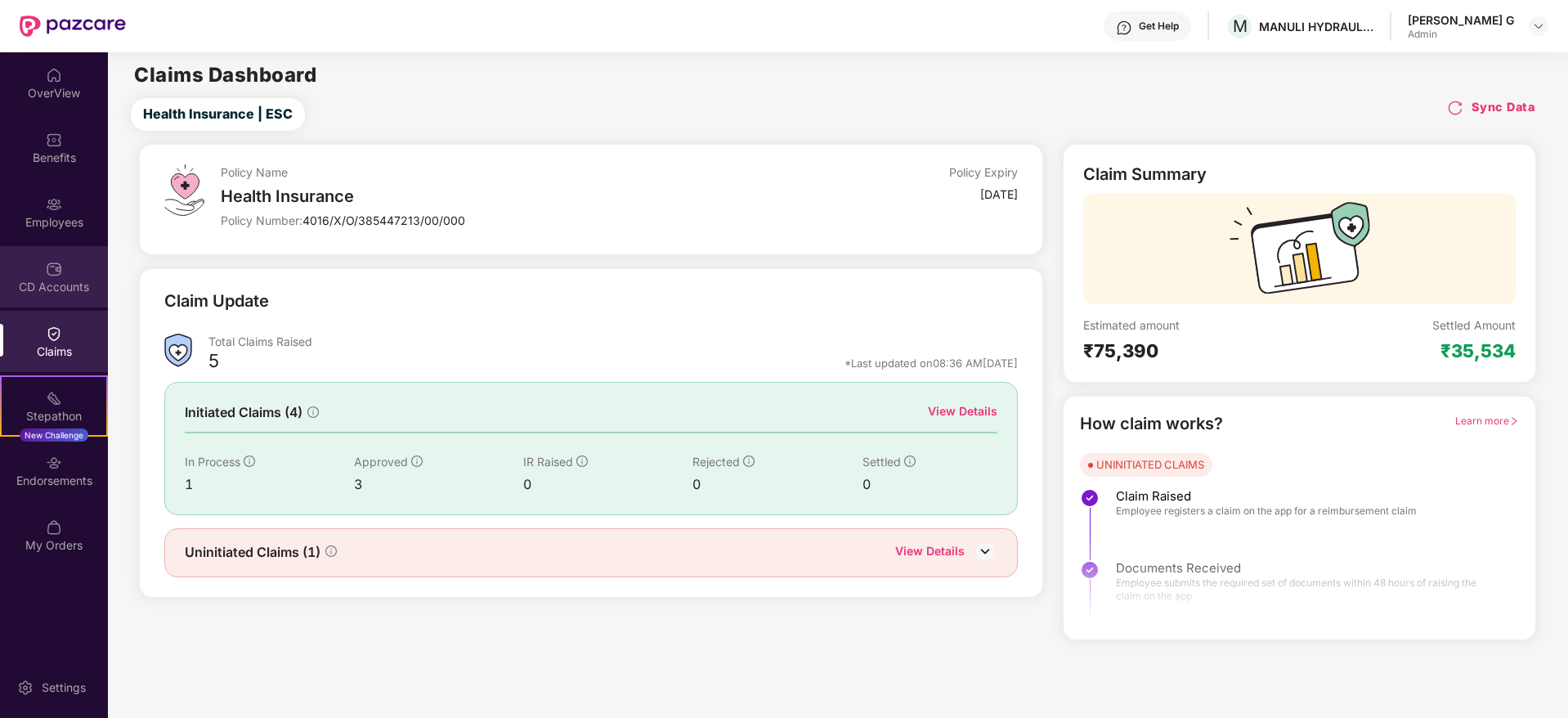
click at [82, 275] on div "CD Accounts" at bounding box center [54, 277] width 108 height 61
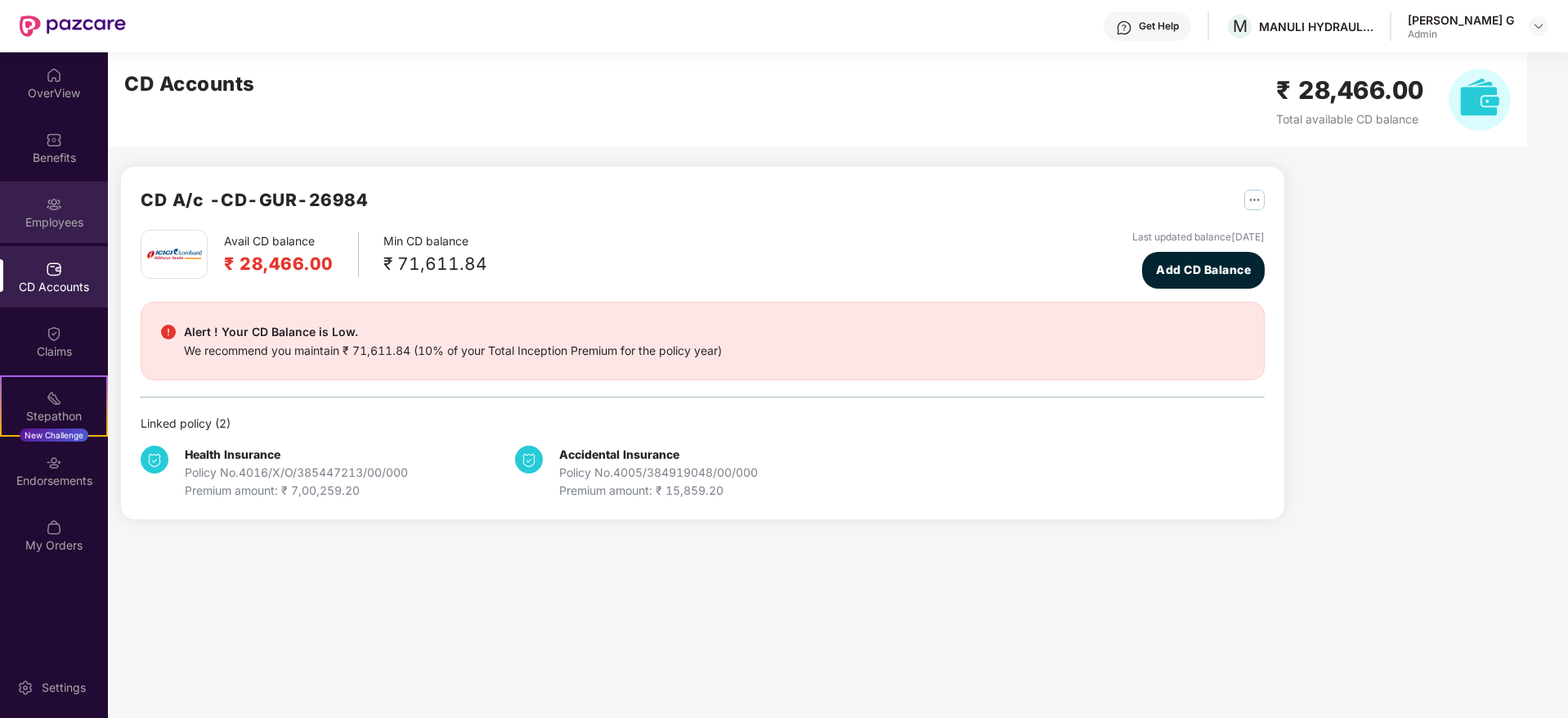
click at [43, 214] on div "Employees" at bounding box center [54, 222] width 108 height 17
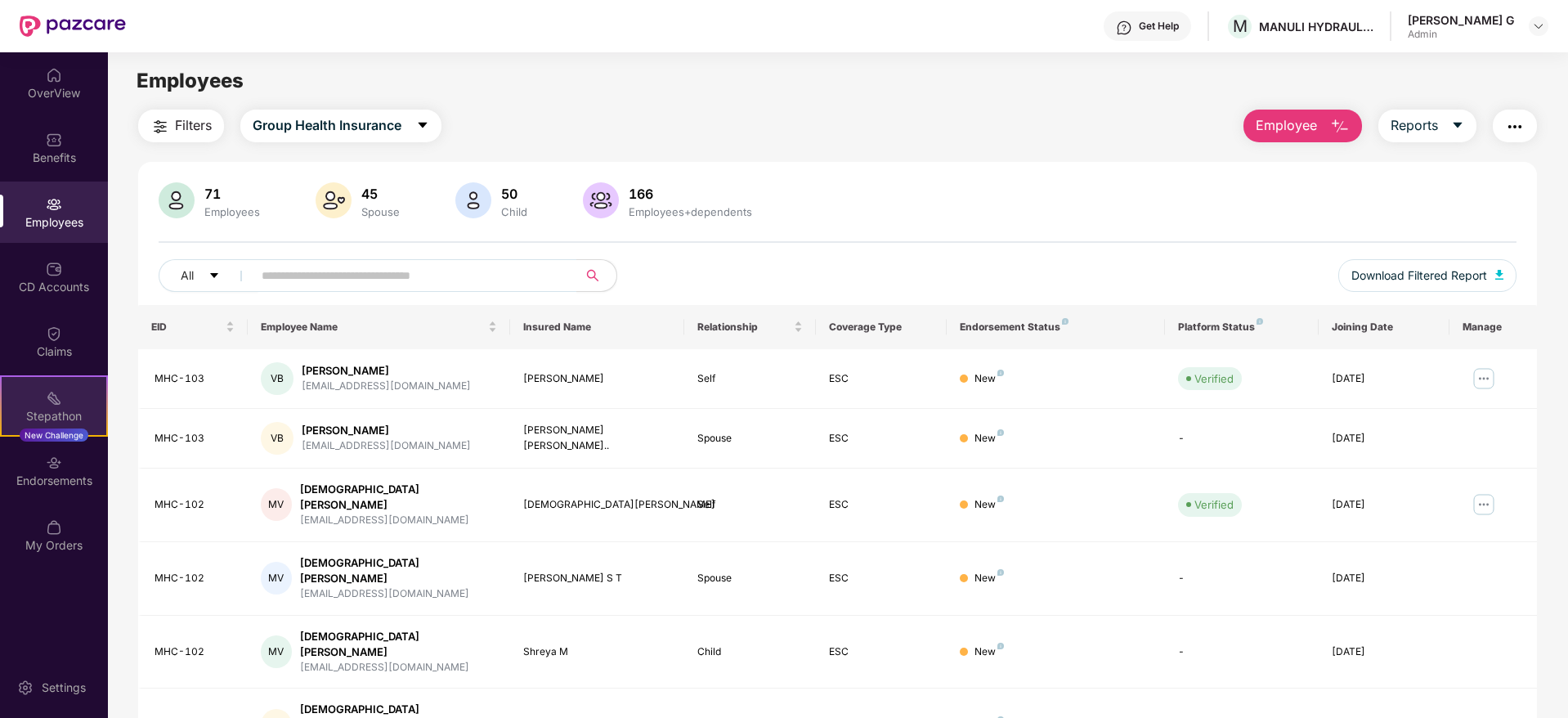
click at [39, 411] on div "Stepathon" at bounding box center [54, 417] width 105 height 17
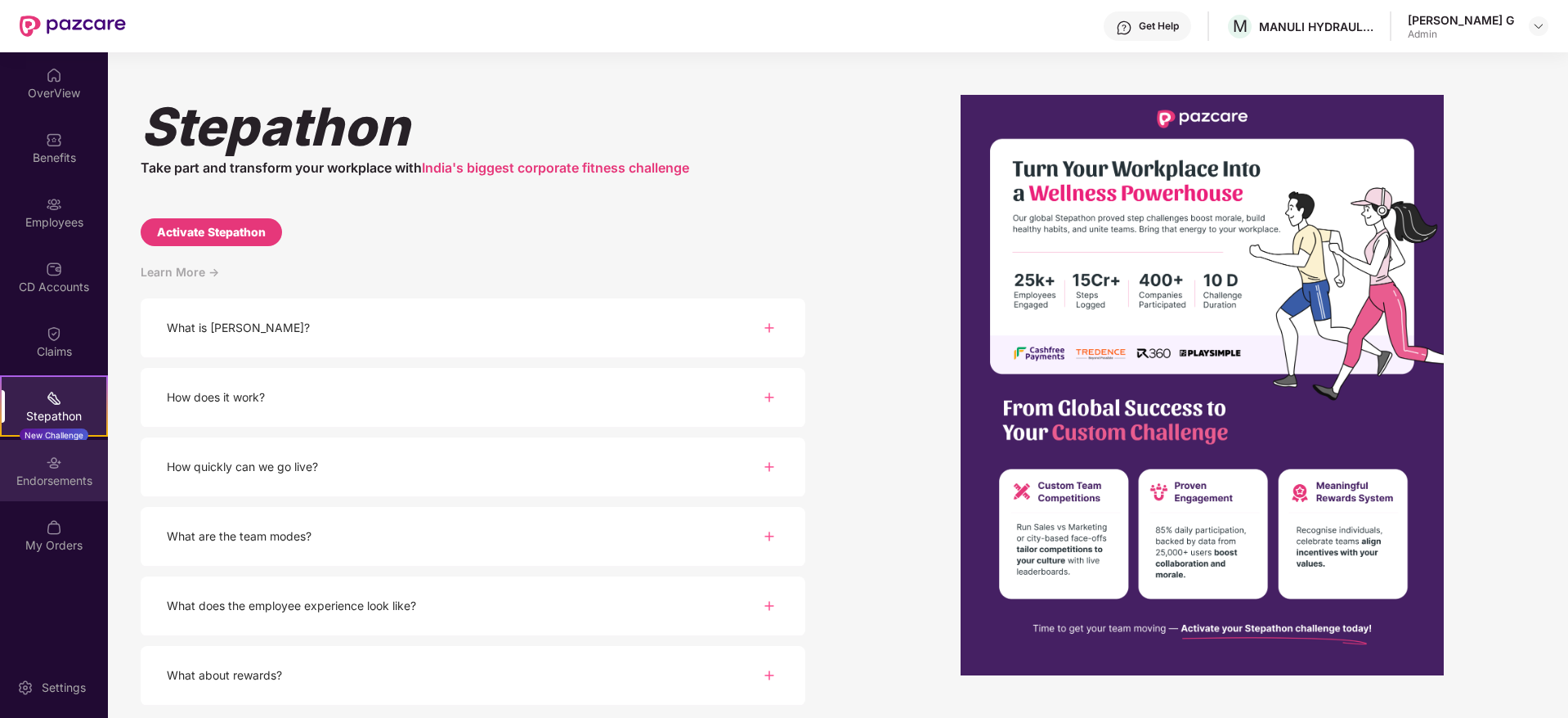
click at [47, 479] on div "Endorsements" at bounding box center [54, 481] width 108 height 17
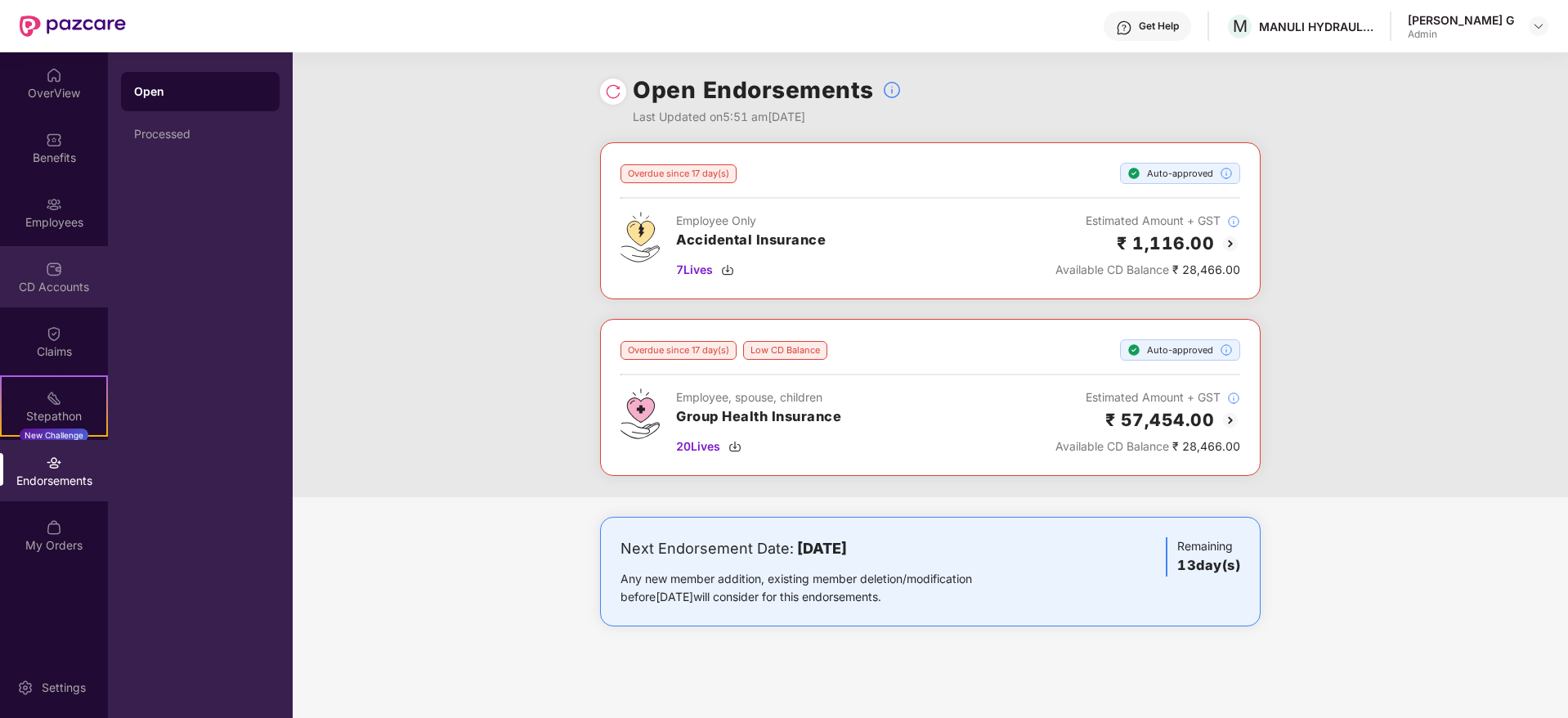
click at [38, 276] on div "CD Accounts" at bounding box center [54, 277] width 108 height 61
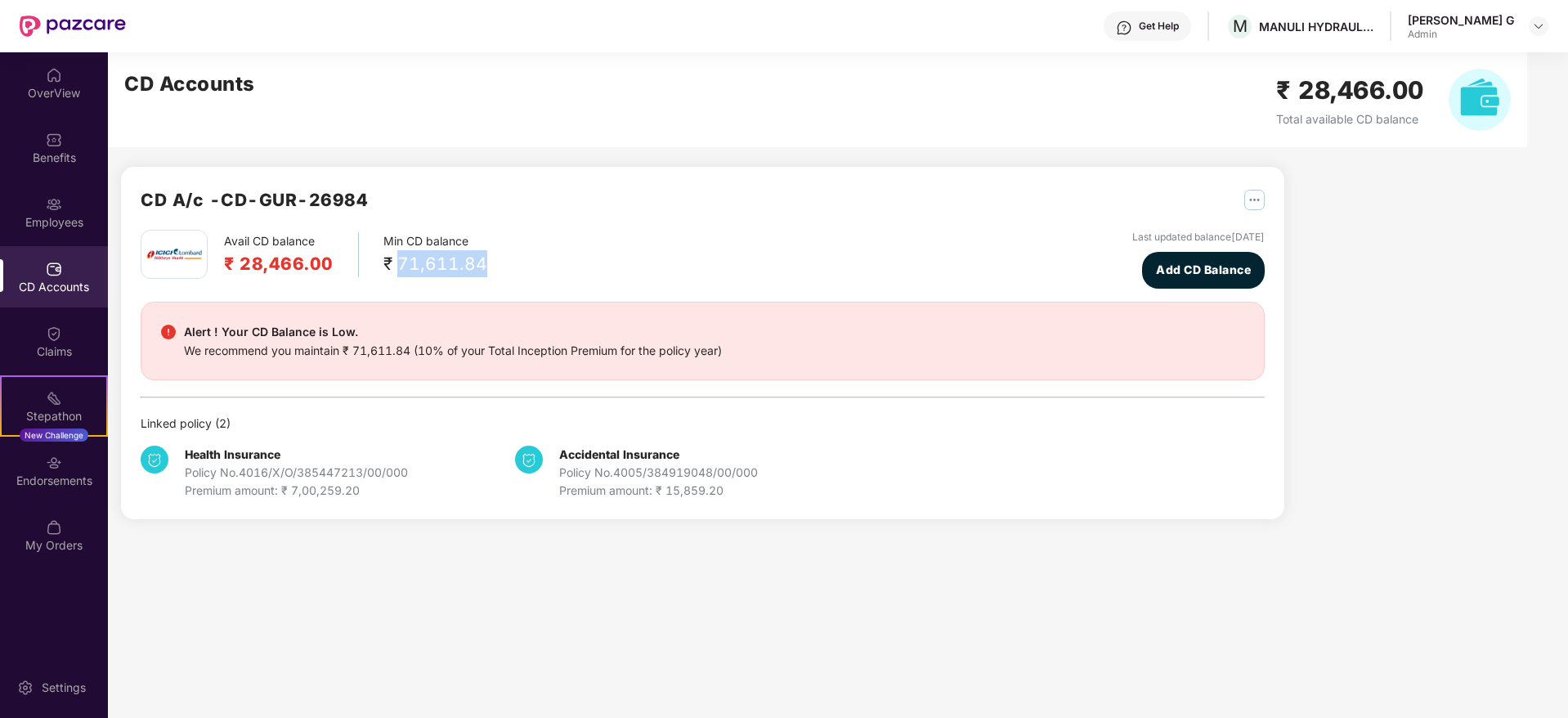
drag, startPoint x: 394, startPoint y: 264, endPoint x: 491, endPoint y: 264, distance: 97.0
click at [491, 264] on div "Avail CD balance ₹ 28,466.00 Min CD balance ₹ 71,611.84 Last updated balance [D…" at bounding box center [702, 259] width 1124 height 59
click at [576, 291] on div "Avail CD balance ₹ 28,466.00 Min CD balance ₹ 71,611.84 Last updated balance [D…" at bounding box center [702, 364] width 1124 height 270
click at [56, 476] on div "Endorsements" at bounding box center [54, 481] width 108 height 17
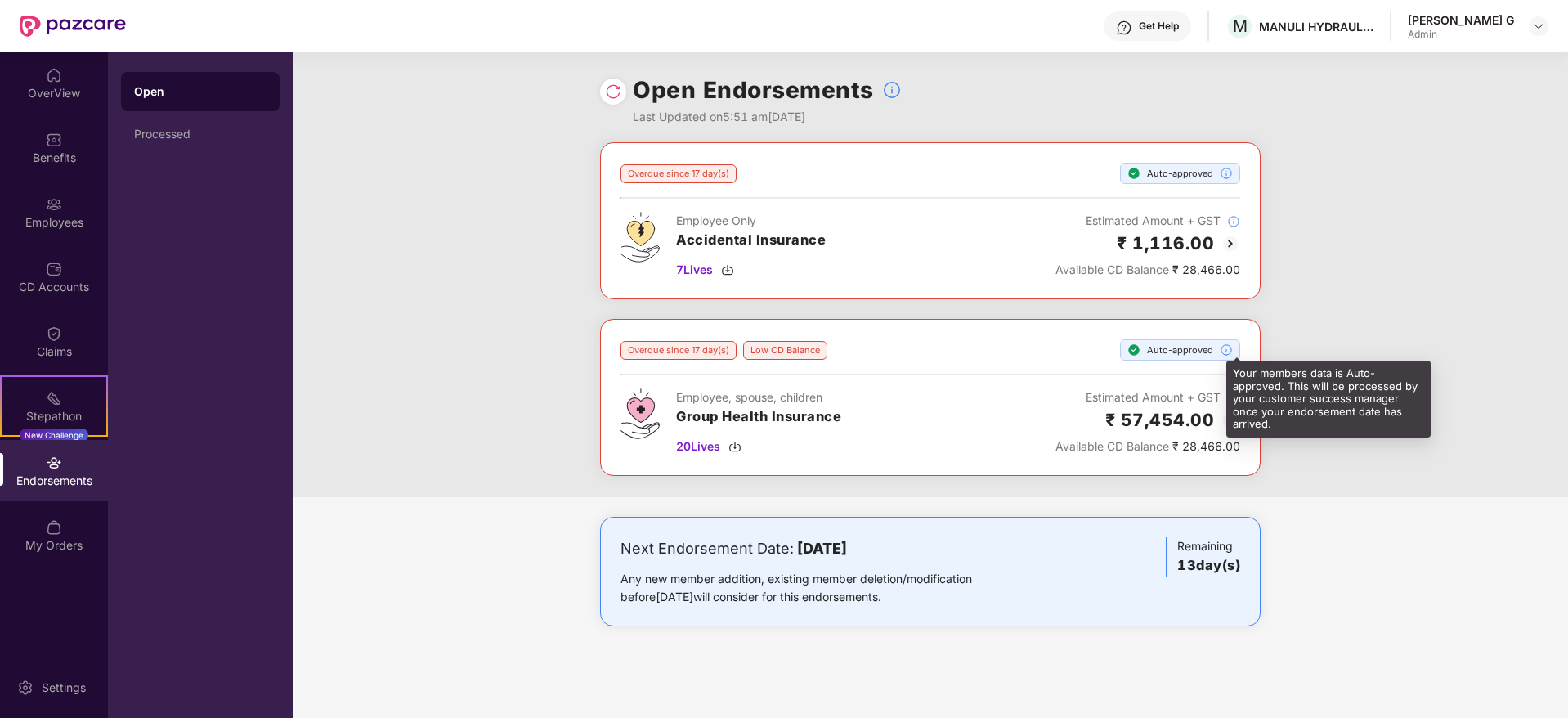
click at [1223, 346] on img at bounding box center [1227, 350] width 13 height 13
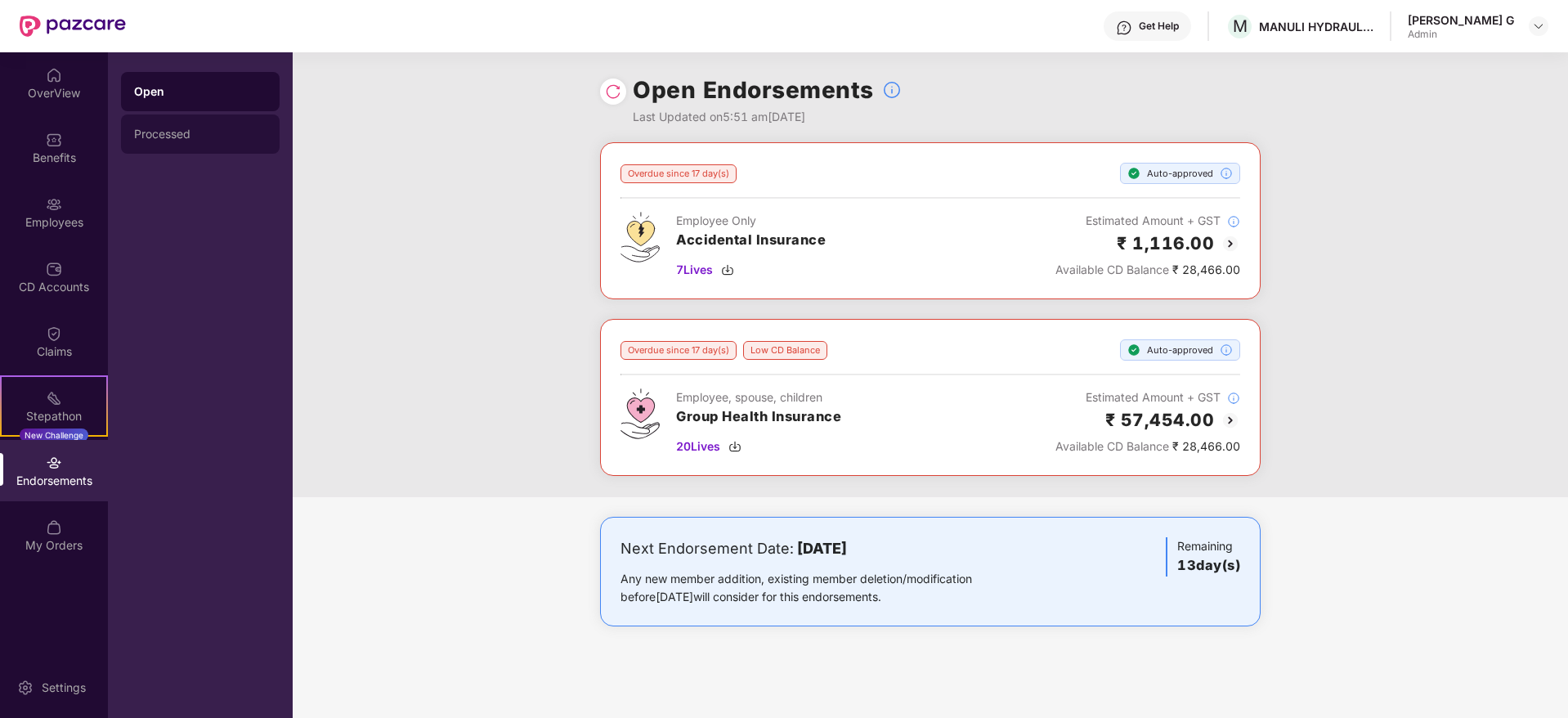
click at [166, 140] on div "Processed" at bounding box center [200, 134] width 159 height 39
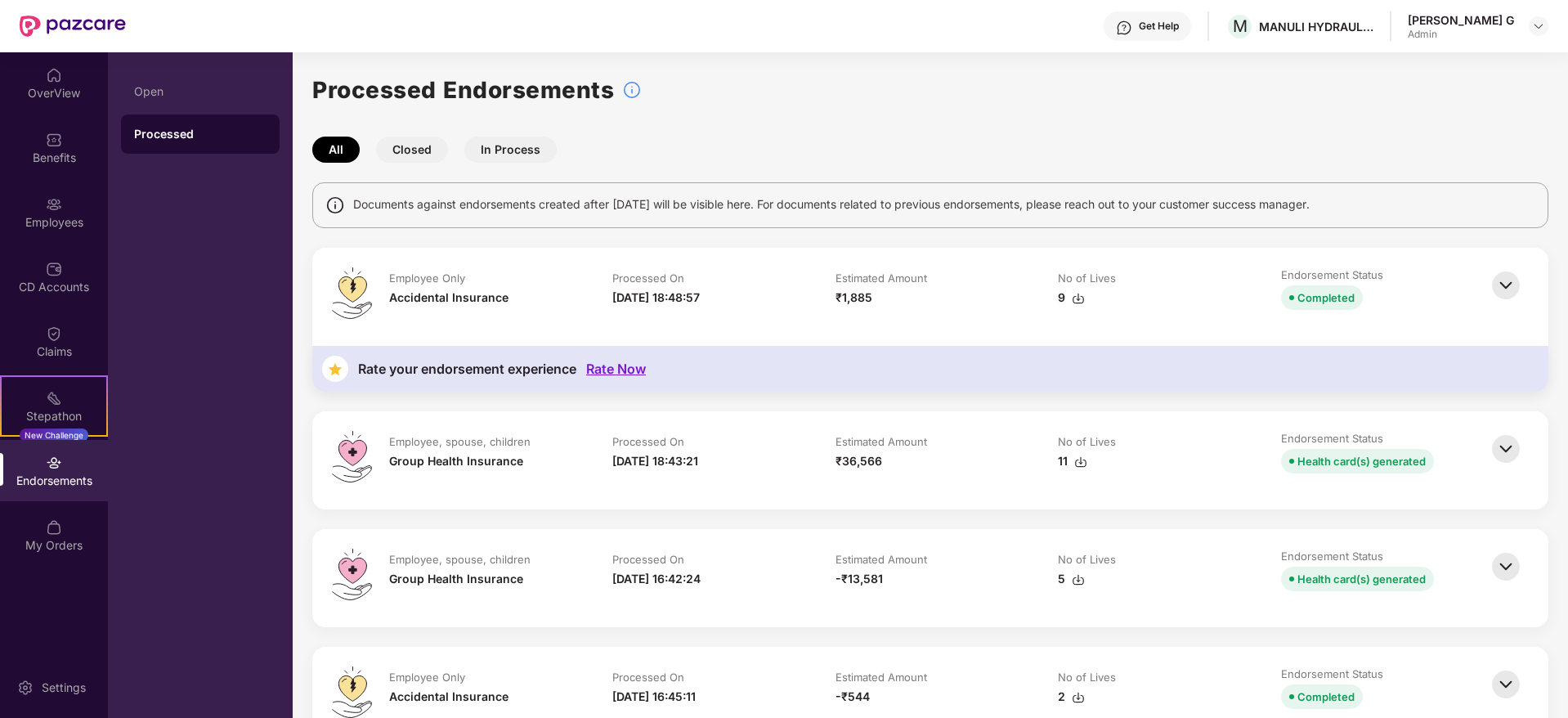
click at [833, 300] on td "Estimated Amount ₹1,885" at bounding box center [931, 296] width 223 height 59
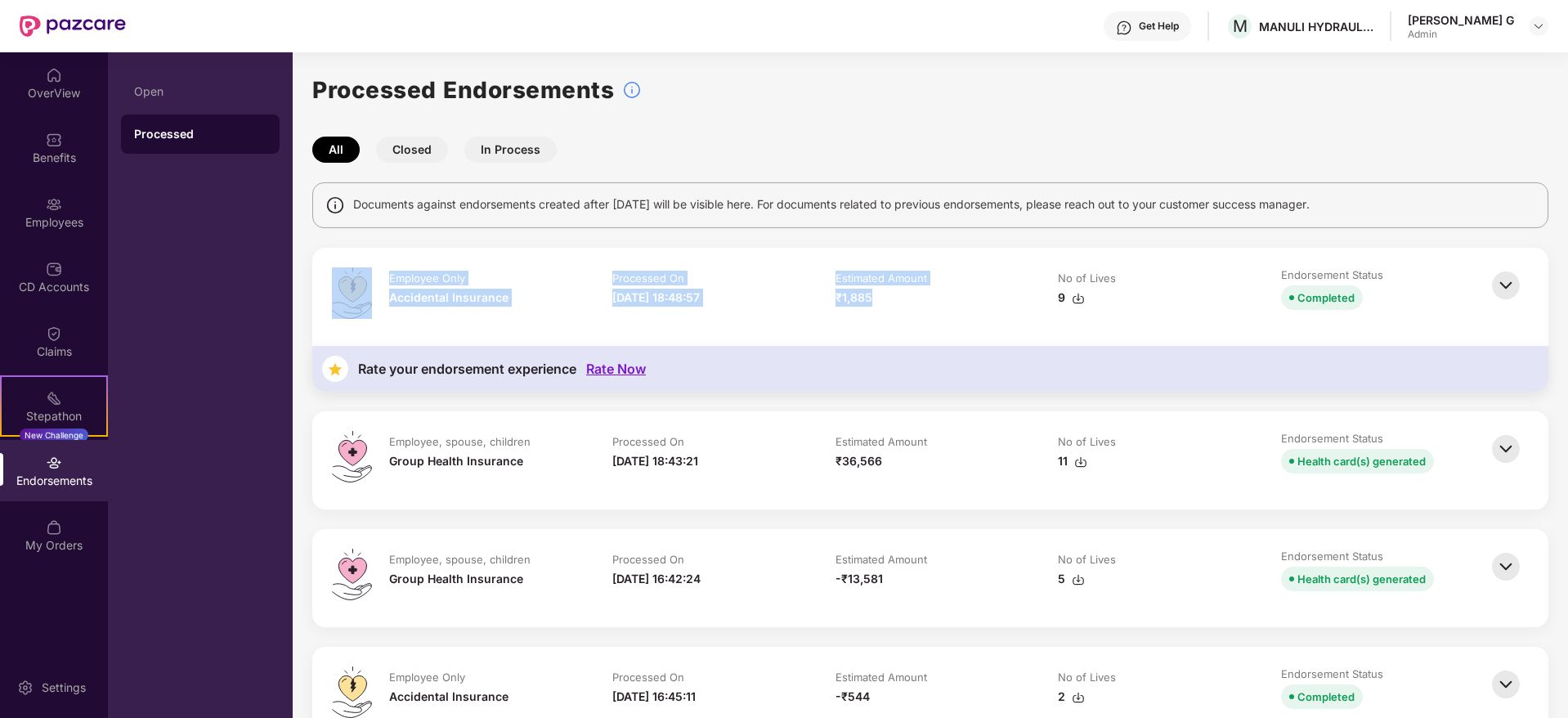
drag, startPoint x: 833, startPoint y: 300, endPoint x: 891, endPoint y: 317, distance: 60.4
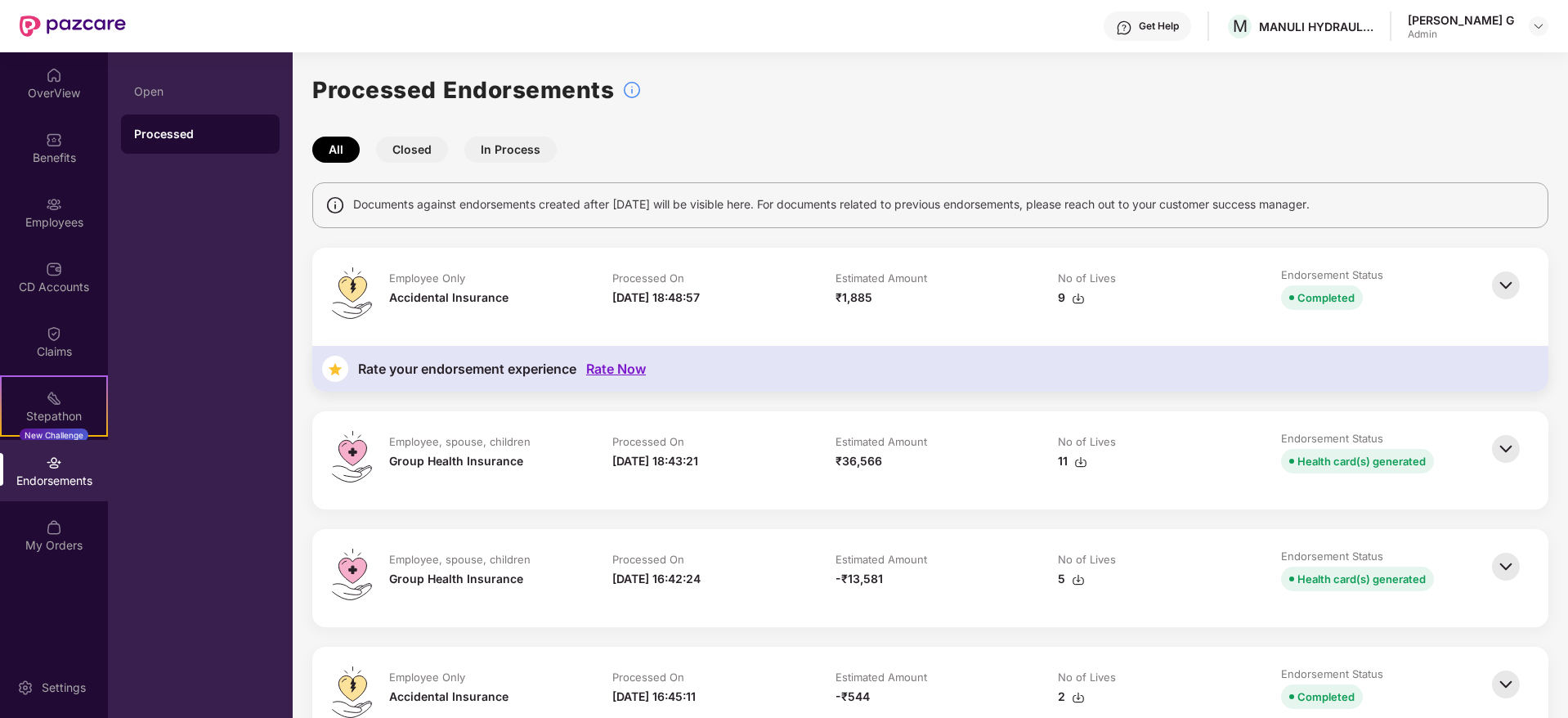
click at [912, 474] on td "Estimated Amount ₹36,566" at bounding box center [931, 460] width 223 height 59
click at [1512, 288] on img at bounding box center [1506, 285] width 36 height 36
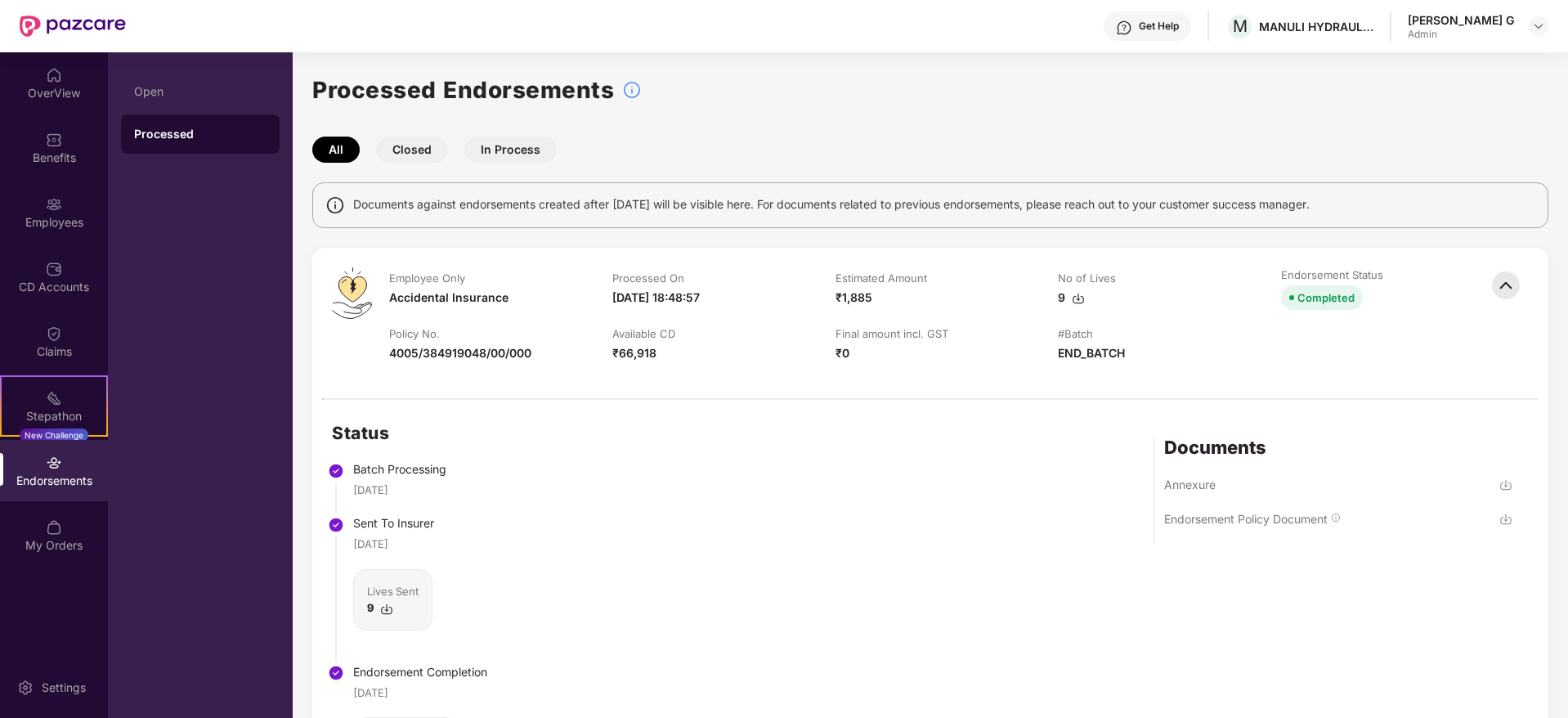
click at [1512, 288] on img at bounding box center [1506, 285] width 36 height 36
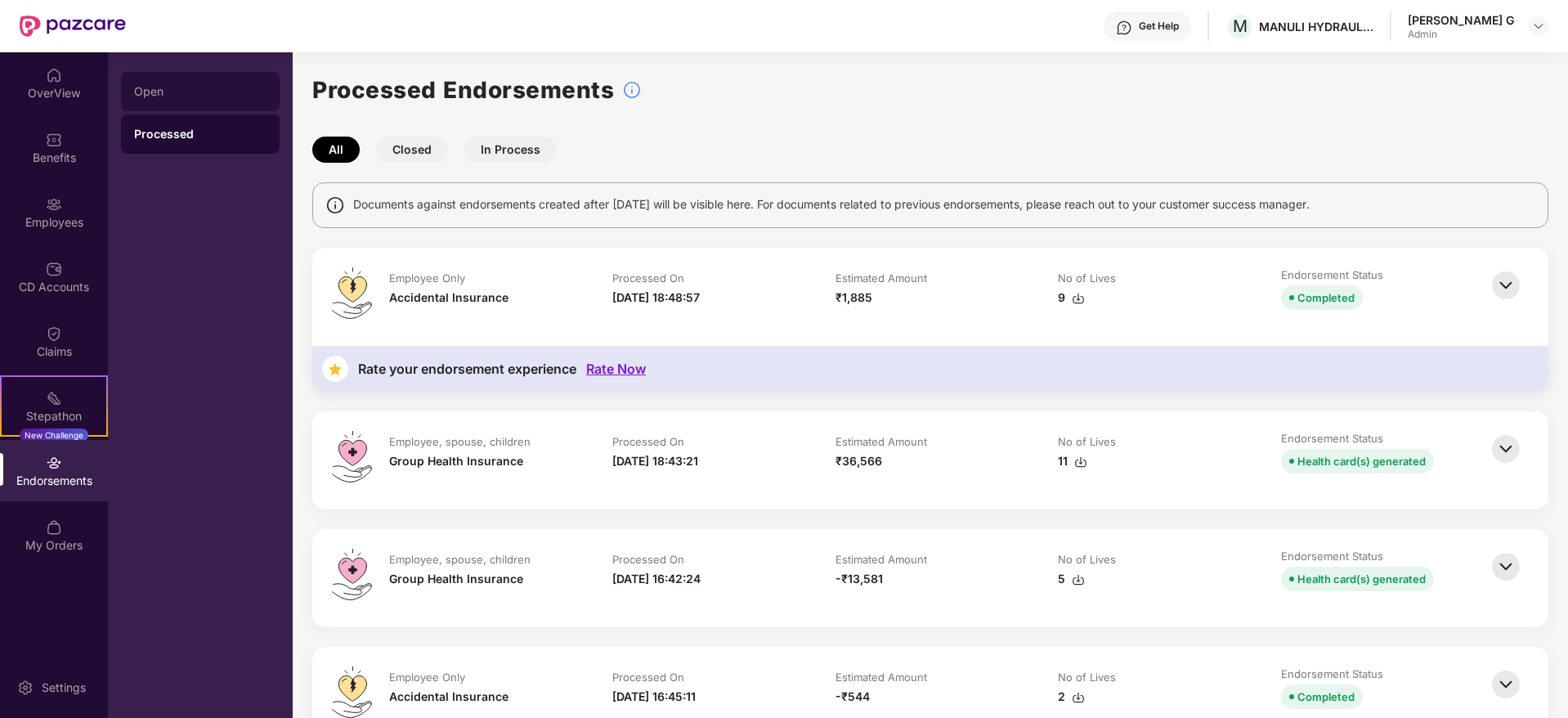
click at [175, 86] on div "Open" at bounding box center [201, 91] width 133 height 13
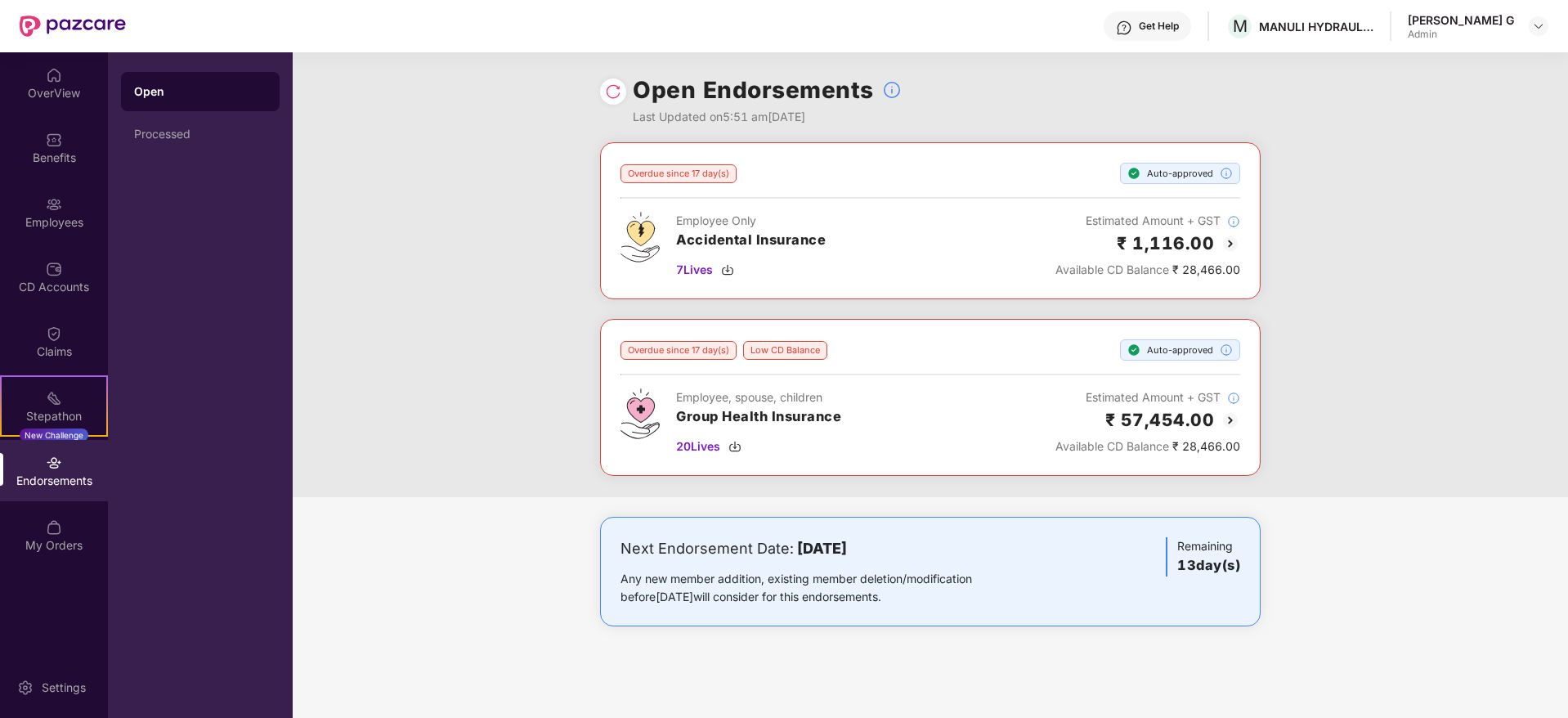
click at [76, 476] on div "Endorsements" at bounding box center [54, 481] width 108 height 17
click at [48, 487] on div "Endorsements" at bounding box center [54, 481] width 108 height 17
click at [53, 392] on img at bounding box center [54, 398] width 17 height 17
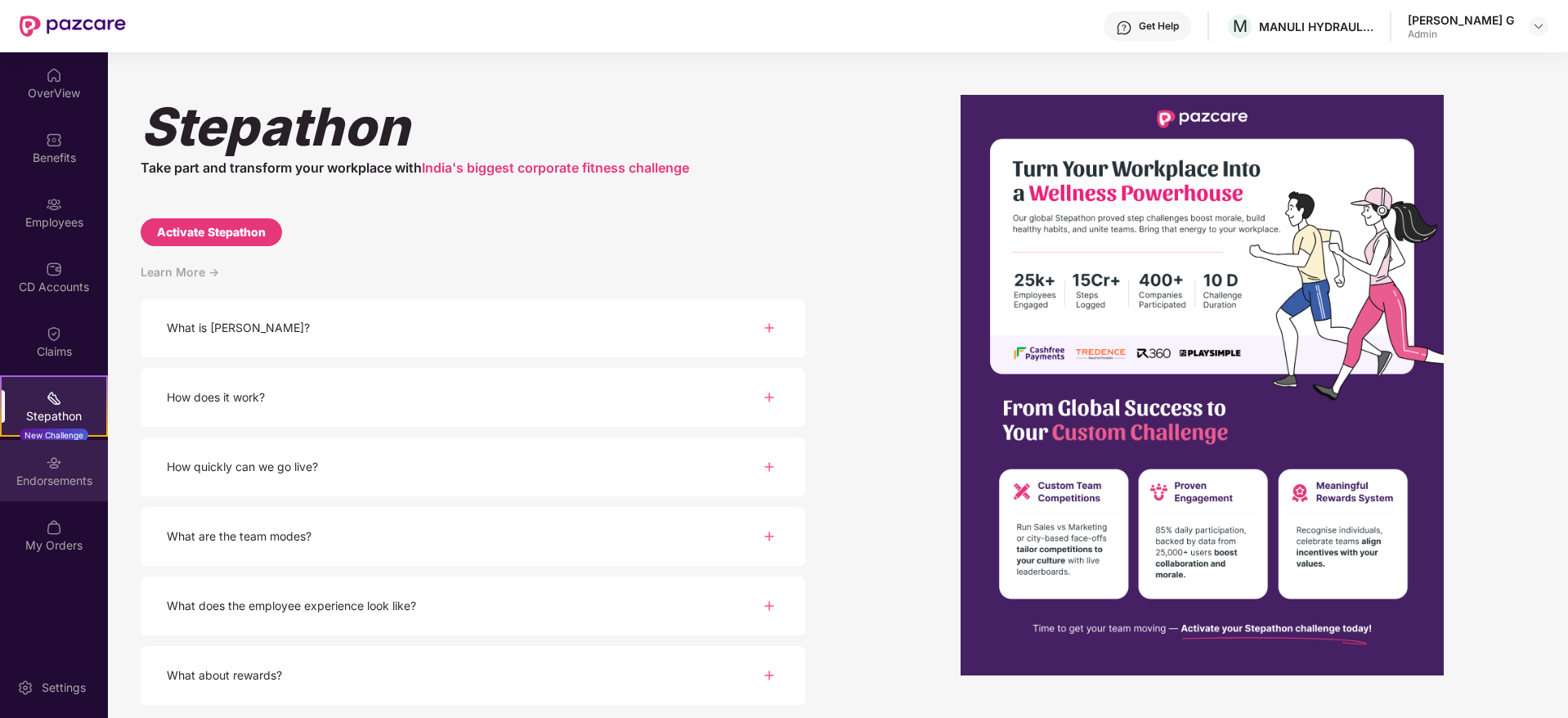
click at [61, 475] on div "Endorsements" at bounding box center [54, 481] width 108 height 17
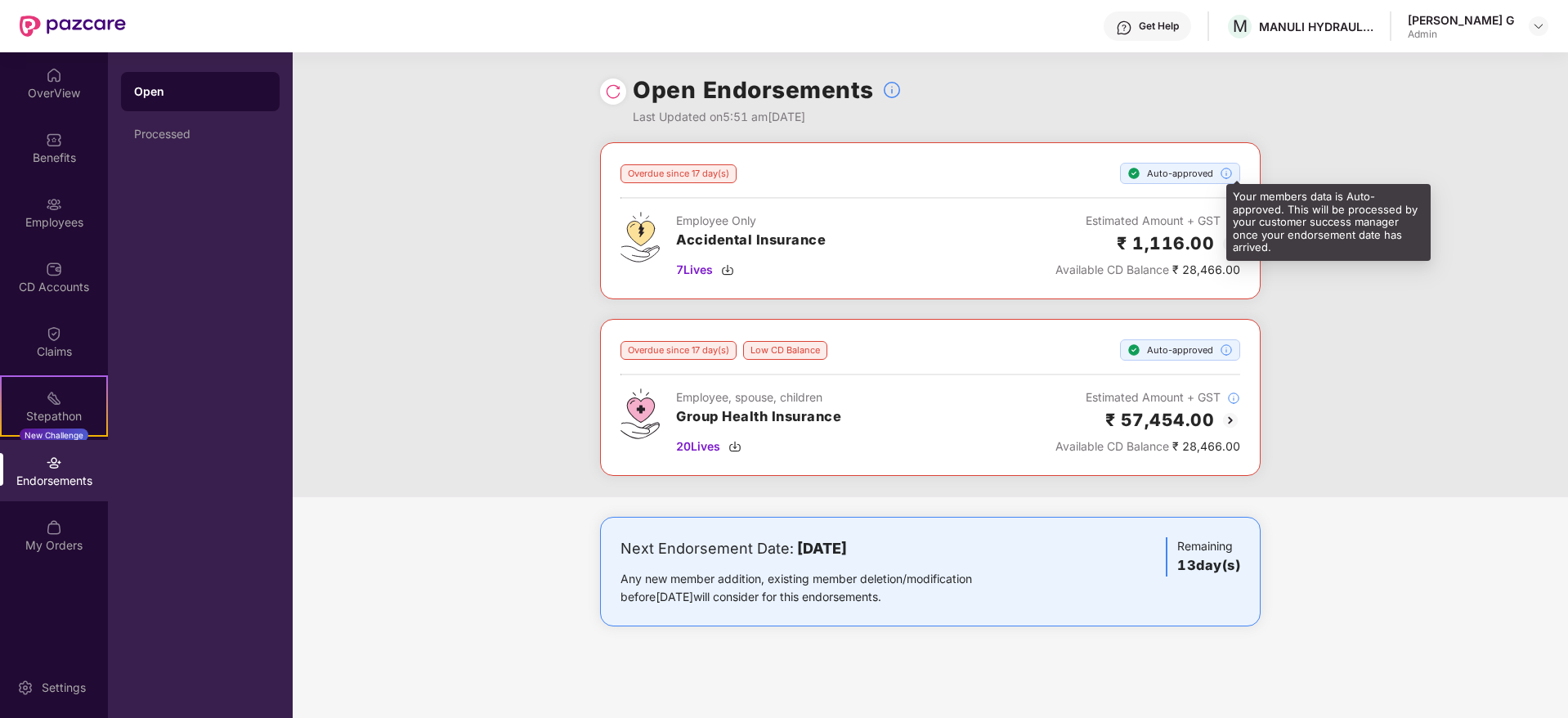
click at [1224, 178] on img at bounding box center [1227, 173] width 13 height 13
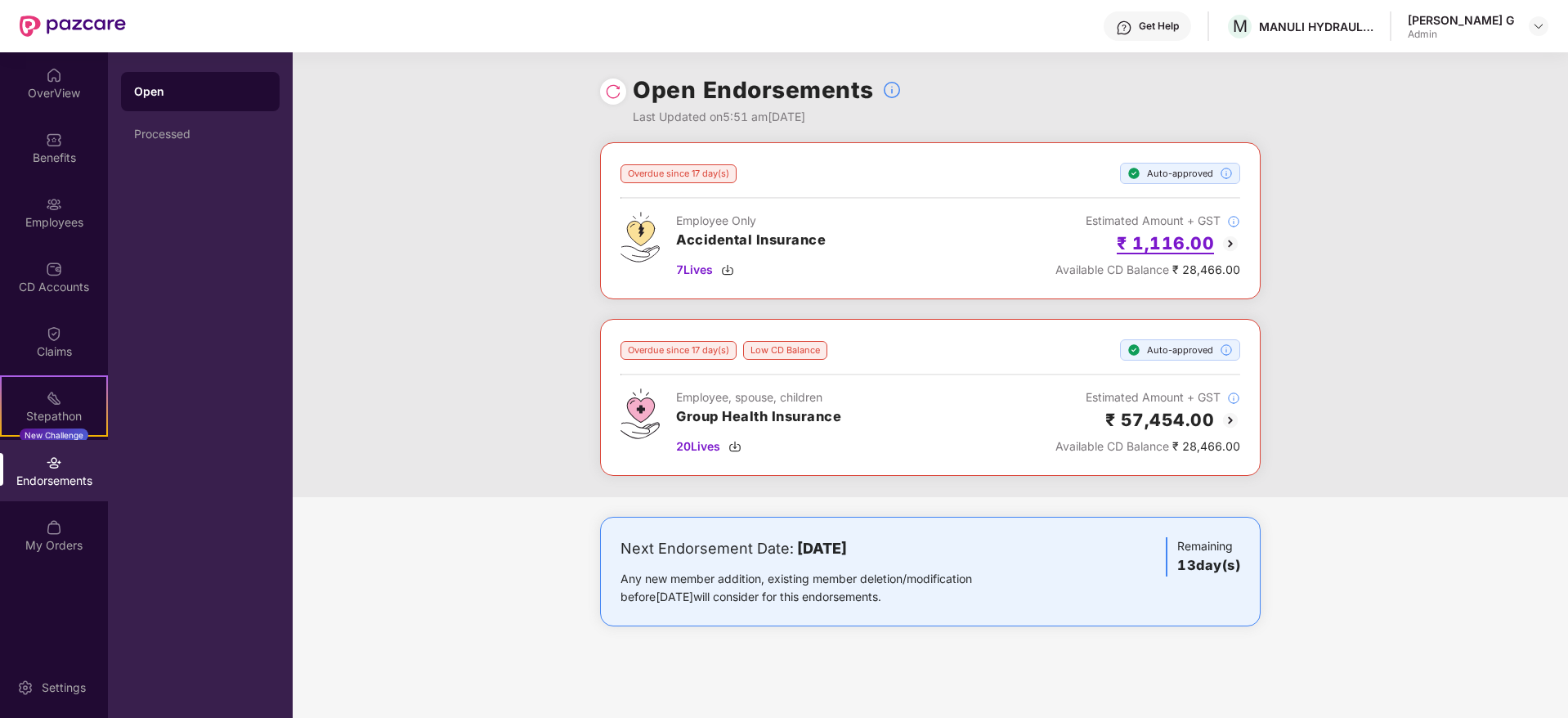
click at [1180, 247] on h2 "₹ 1,116.00" at bounding box center [1165, 243] width 97 height 27
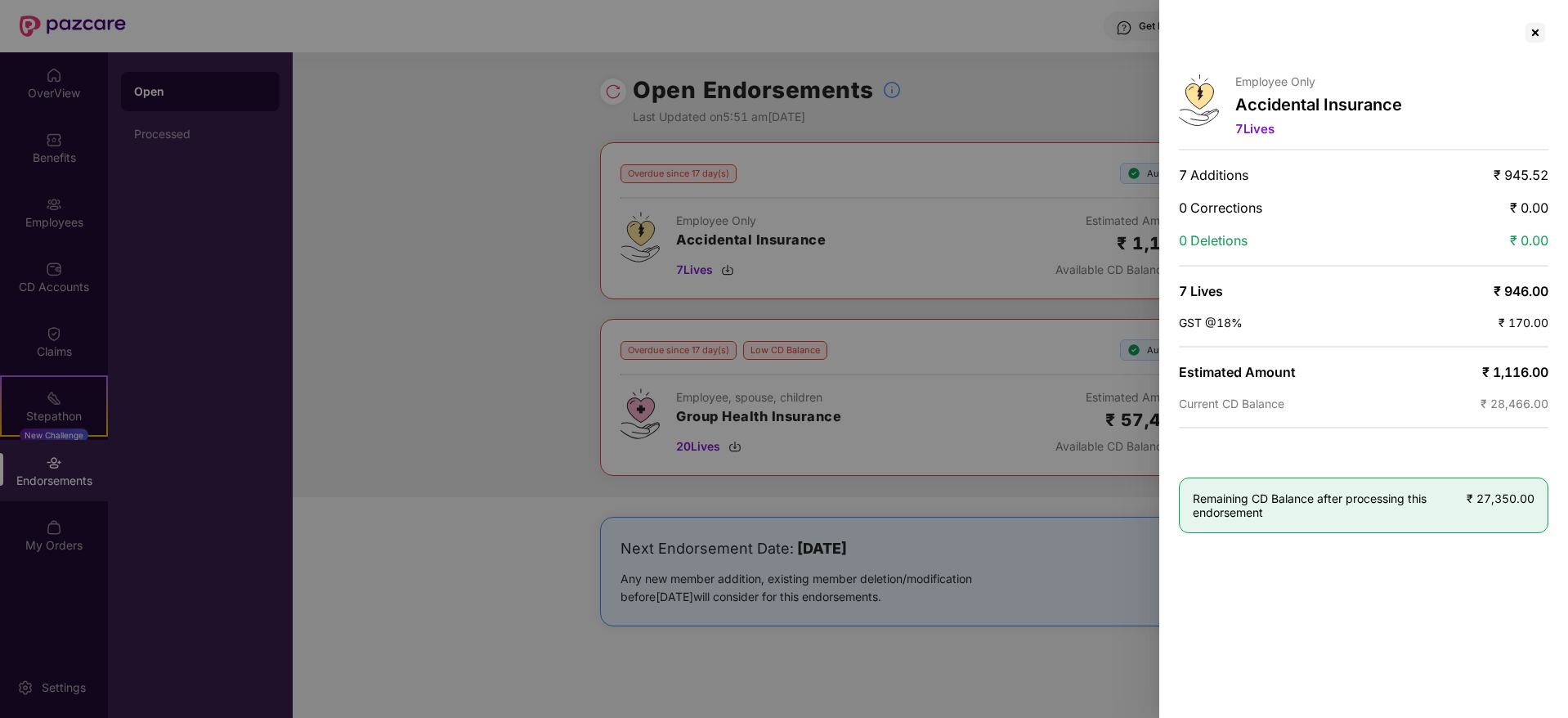
click at [1272, 505] on span "Remaining CD Balance after processing this endorsement" at bounding box center [1330, 505] width 274 height 27
click at [1269, 575] on div "Employee Only Accidental Insurance 7 Lives 7 Additions ₹ 945.52 0 Corrections ₹…" at bounding box center [1364, 359] width 409 height 718
click at [1087, 577] on div at bounding box center [784, 359] width 1568 height 718
click at [1039, 455] on div at bounding box center [784, 359] width 1568 height 718
click at [1534, 32] on div at bounding box center [1536, 33] width 27 height 27
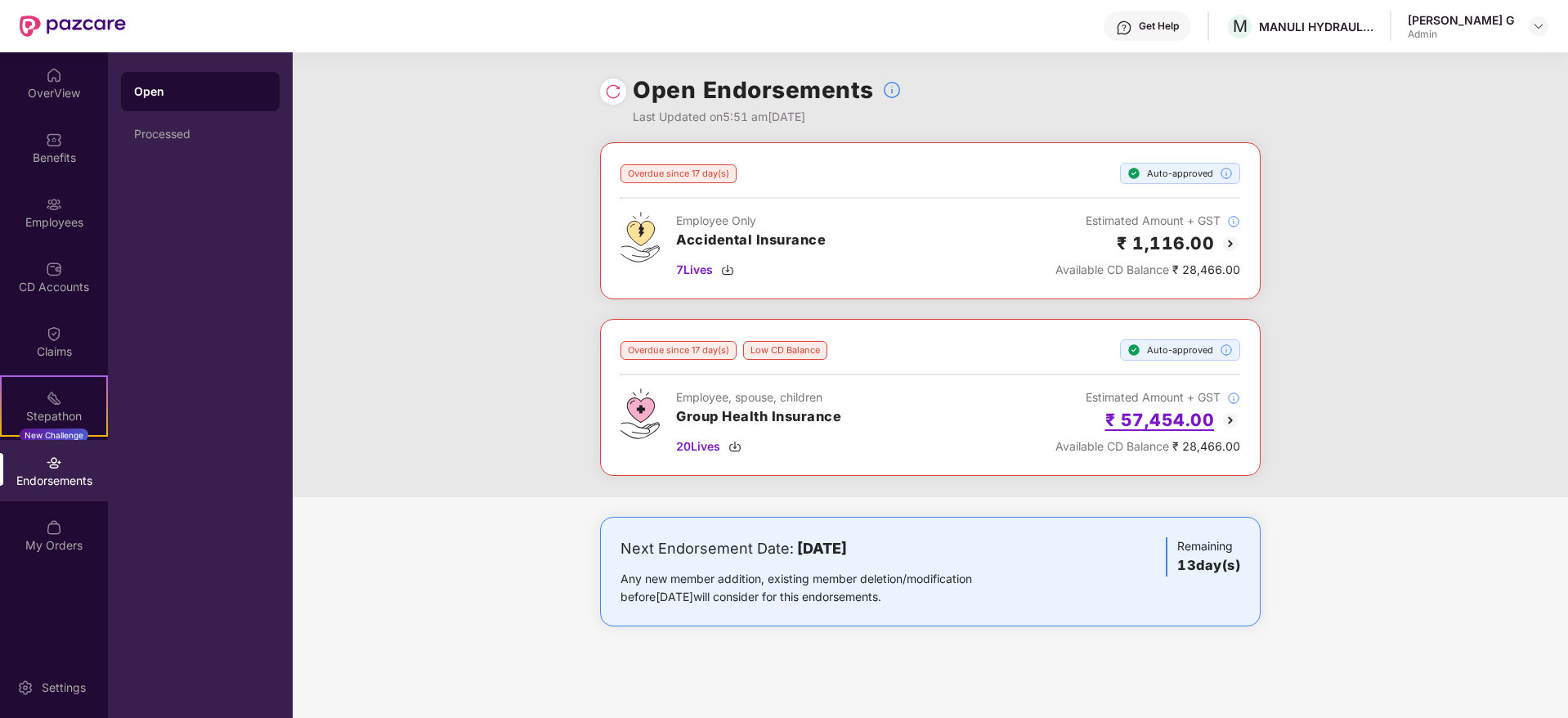
click at [1171, 423] on h2 "₹ 57,454.00" at bounding box center [1160, 420] width 110 height 27
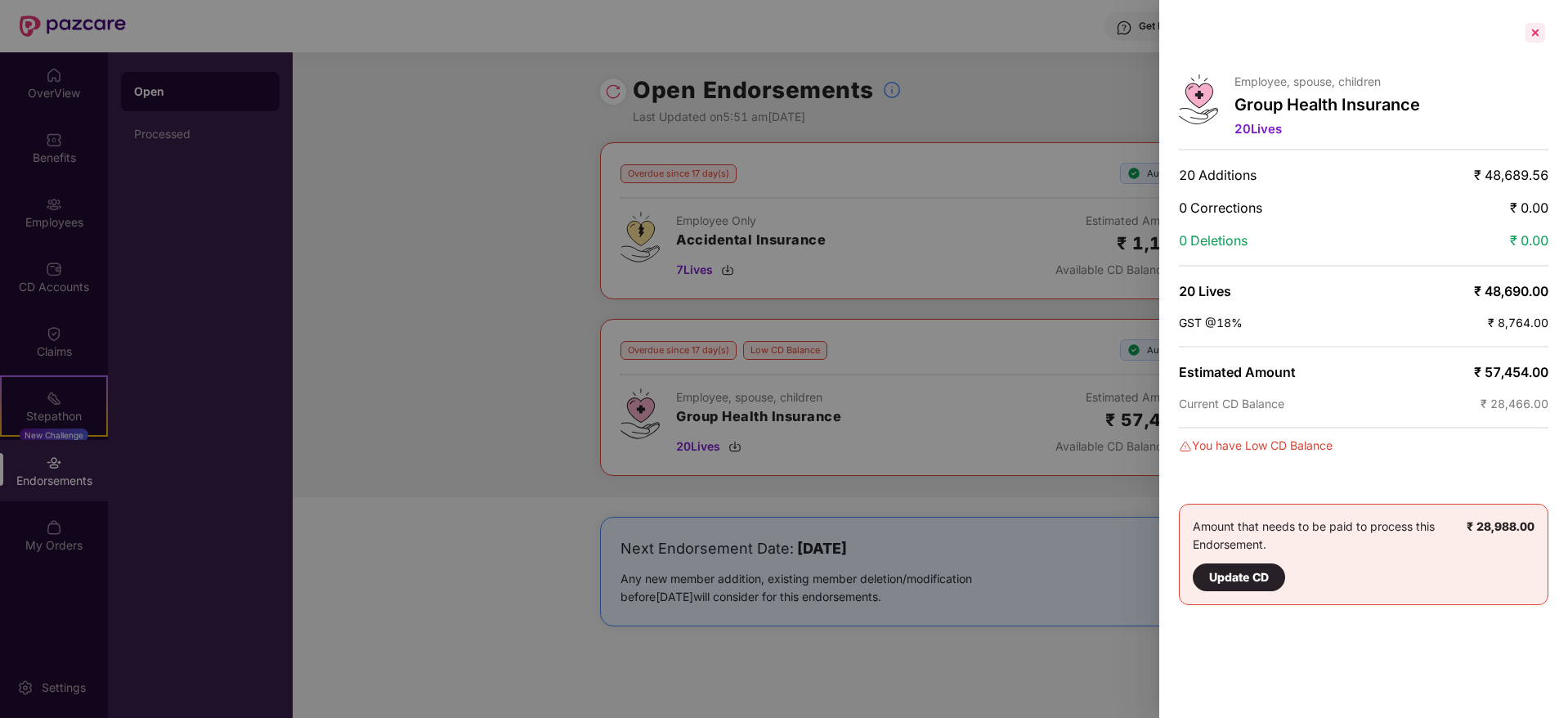
click at [1543, 36] on div at bounding box center [1536, 33] width 27 height 27
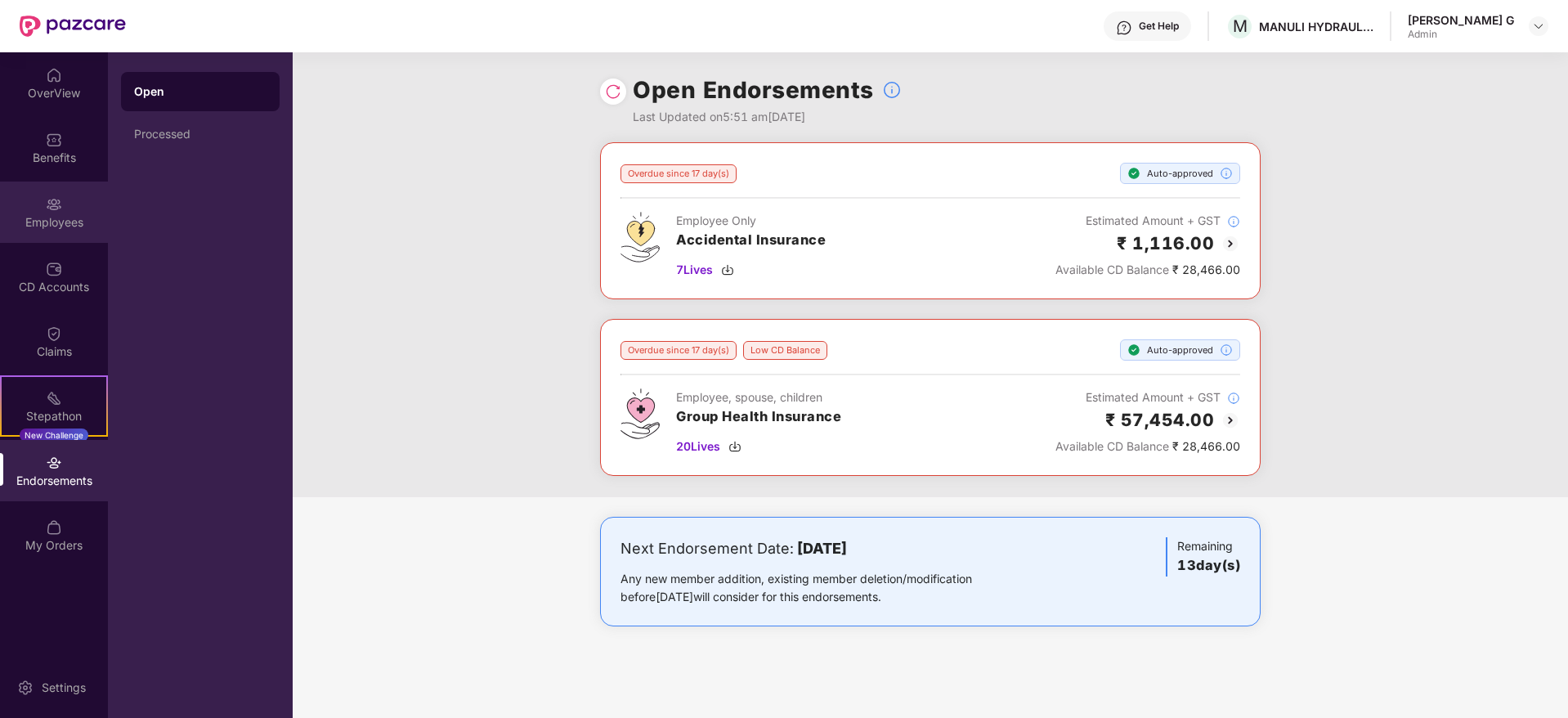
click at [54, 214] on div "Employees" at bounding box center [54, 222] width 108 height 17
